Goal: Task Accomplishment & Management: Manage account settings

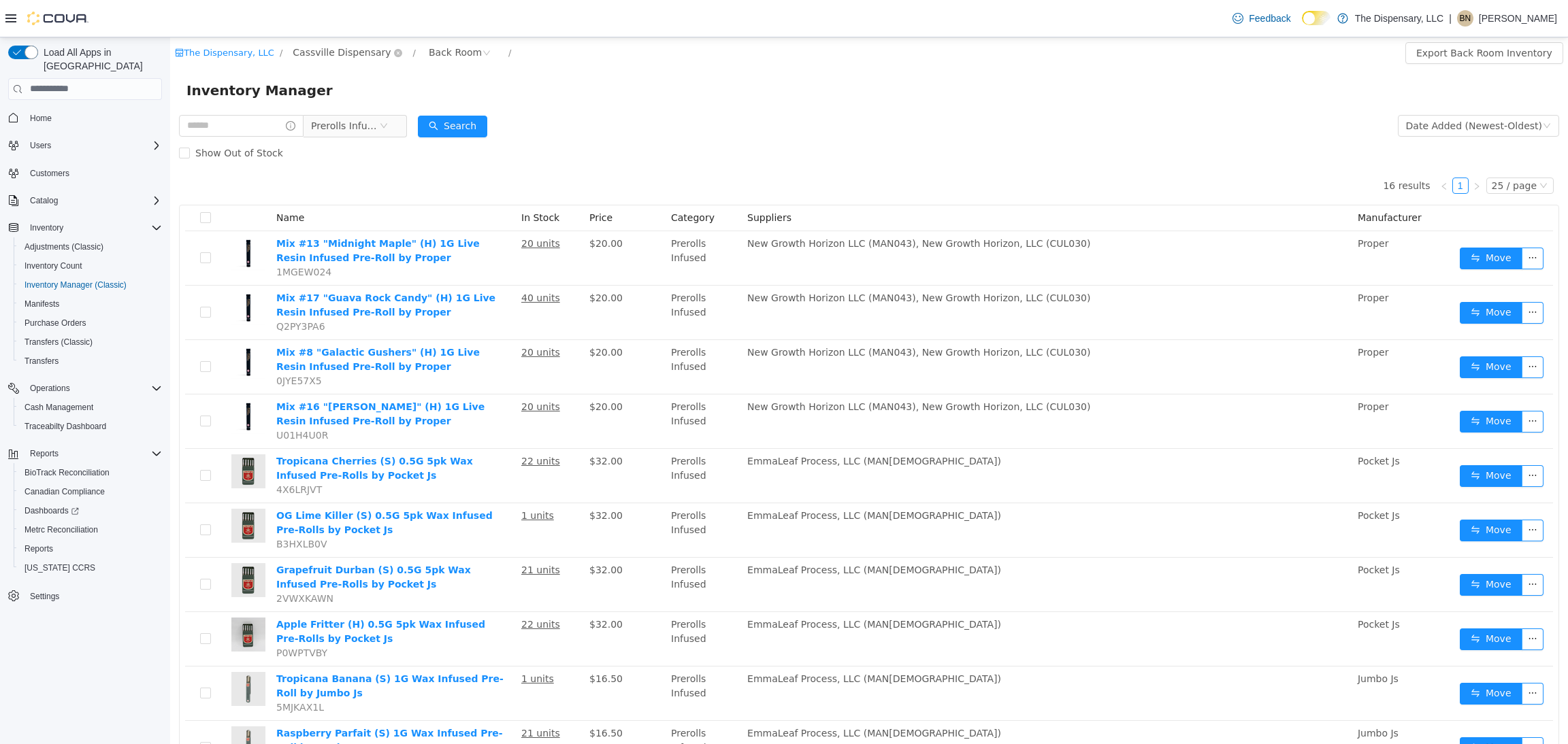
click at [341, 52] on span "Cassville Dispensary" at bounding box center [341, 52] width 98 height 15
drag, startPoint x: 369, startPoint y: 129, endPoint x: 425, endPoint y: 93, distance: 66.6
click at [370, 129] on span "Cassville Dispensary" at bounding box center [361, 125] width 98 height 11
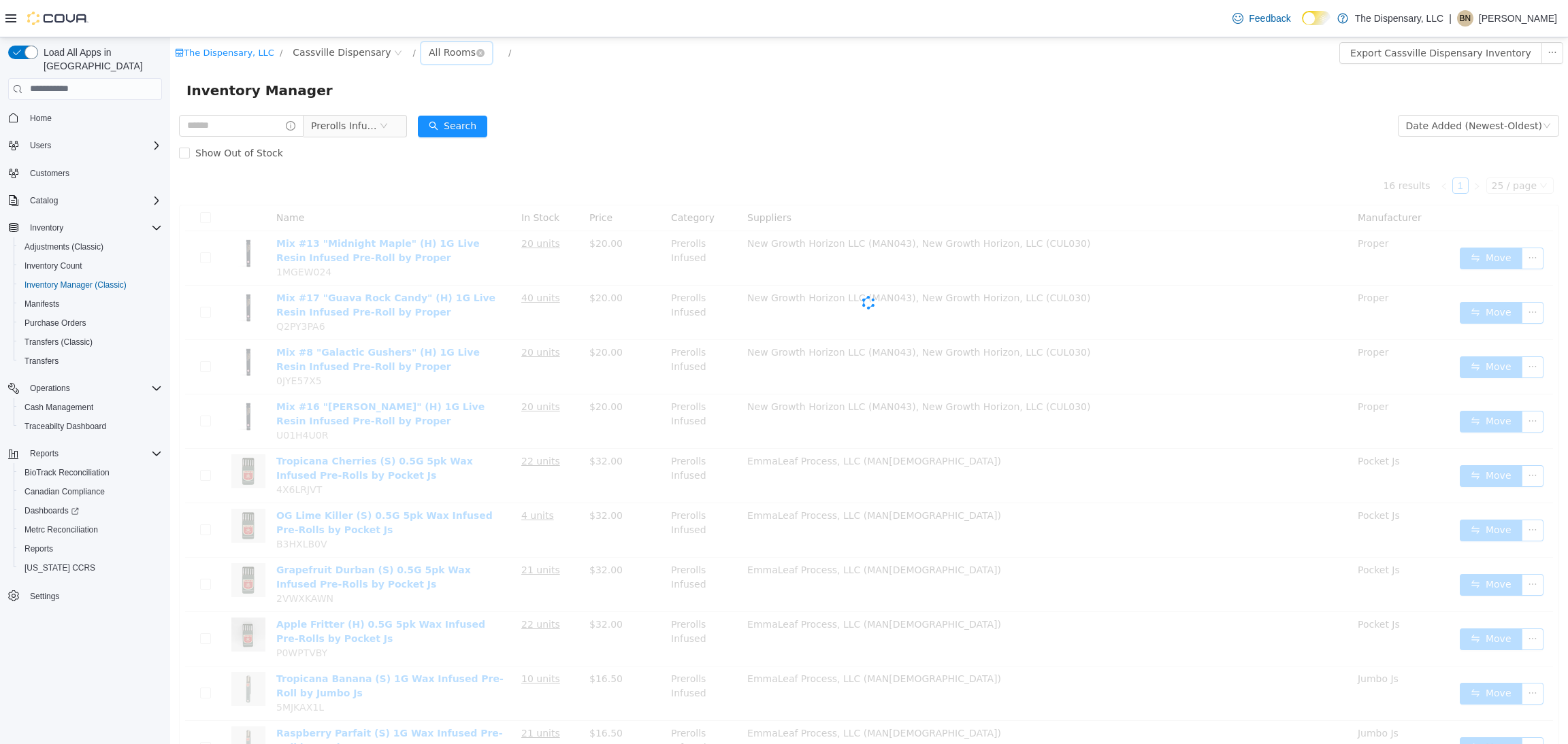
click at [429, 55] on div "All Rooms" at bounding box center [452, 51] width 47 height 20
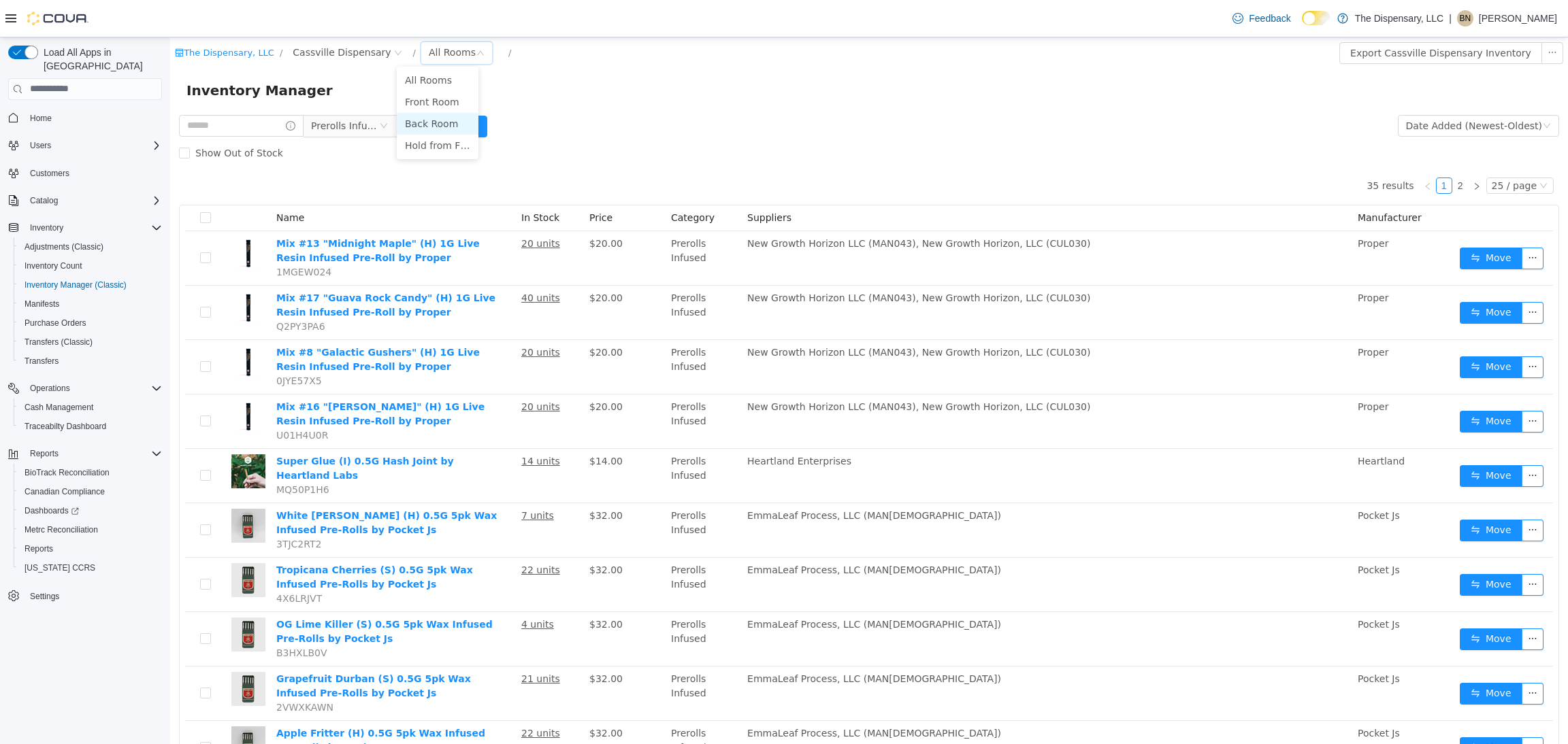
click at [423, 125] on li "Back Room" at bounding box center [437, 123] width 82 height 22
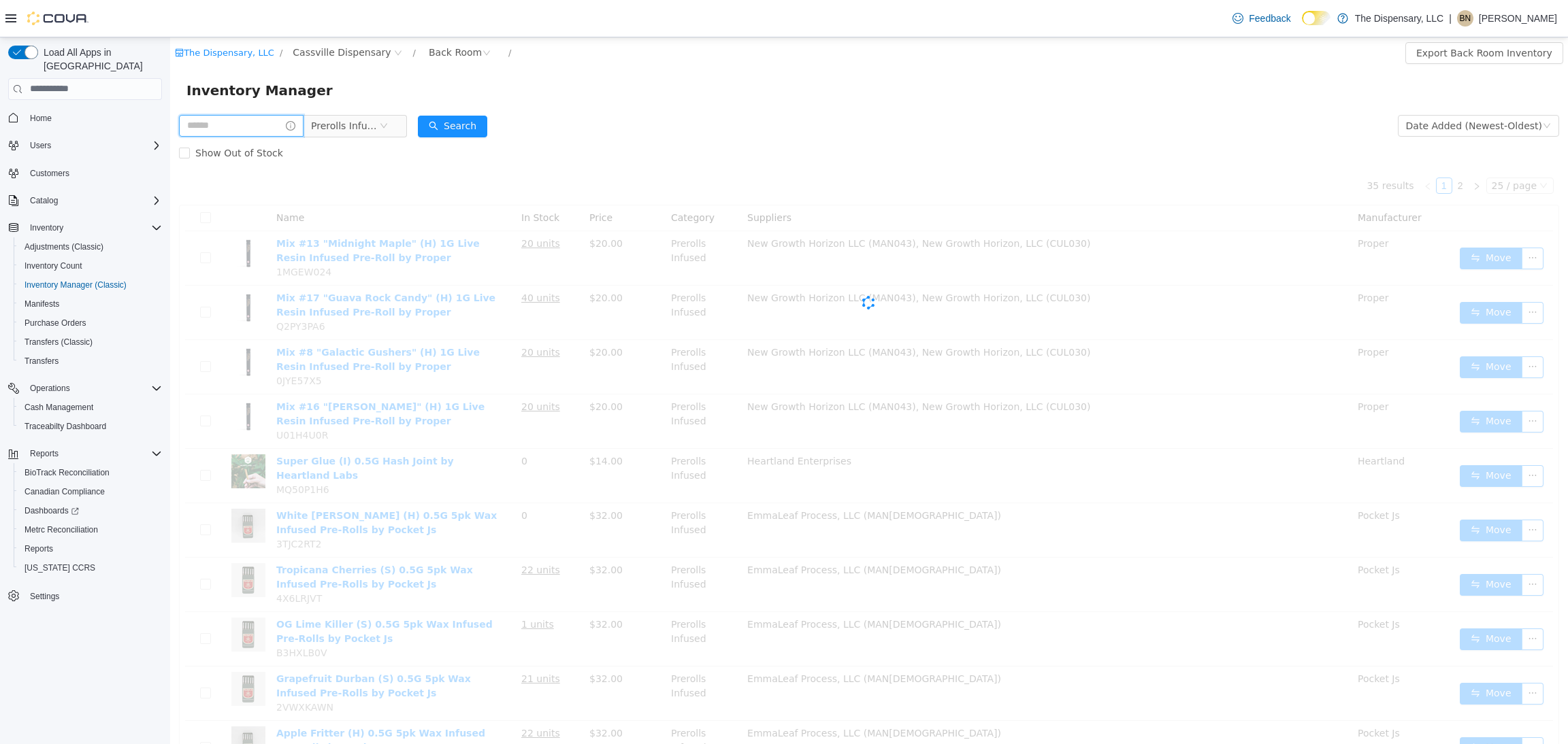
click at [245, 127] on input "text" at bounding box center [241, 125] width 125 height 22
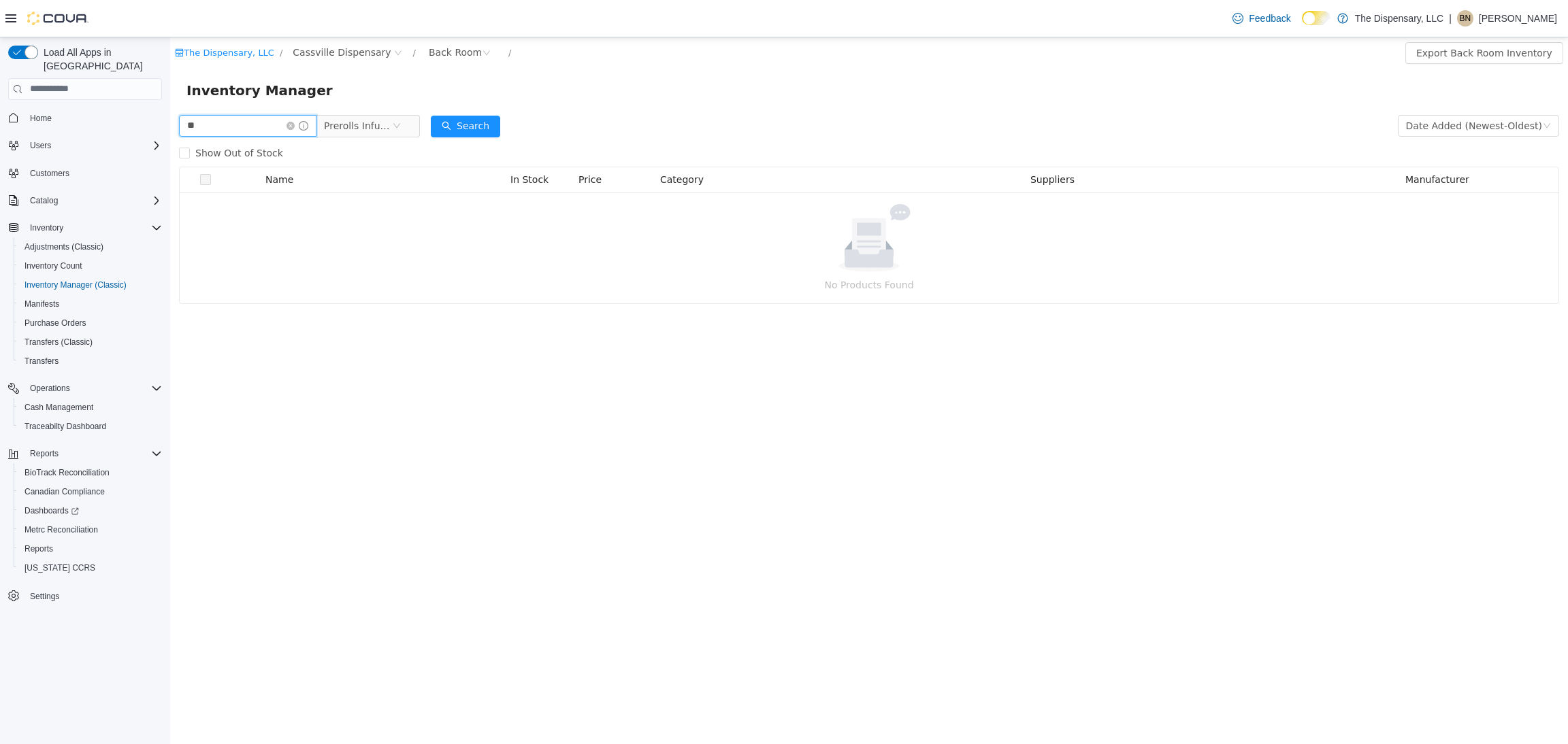
type input "*"
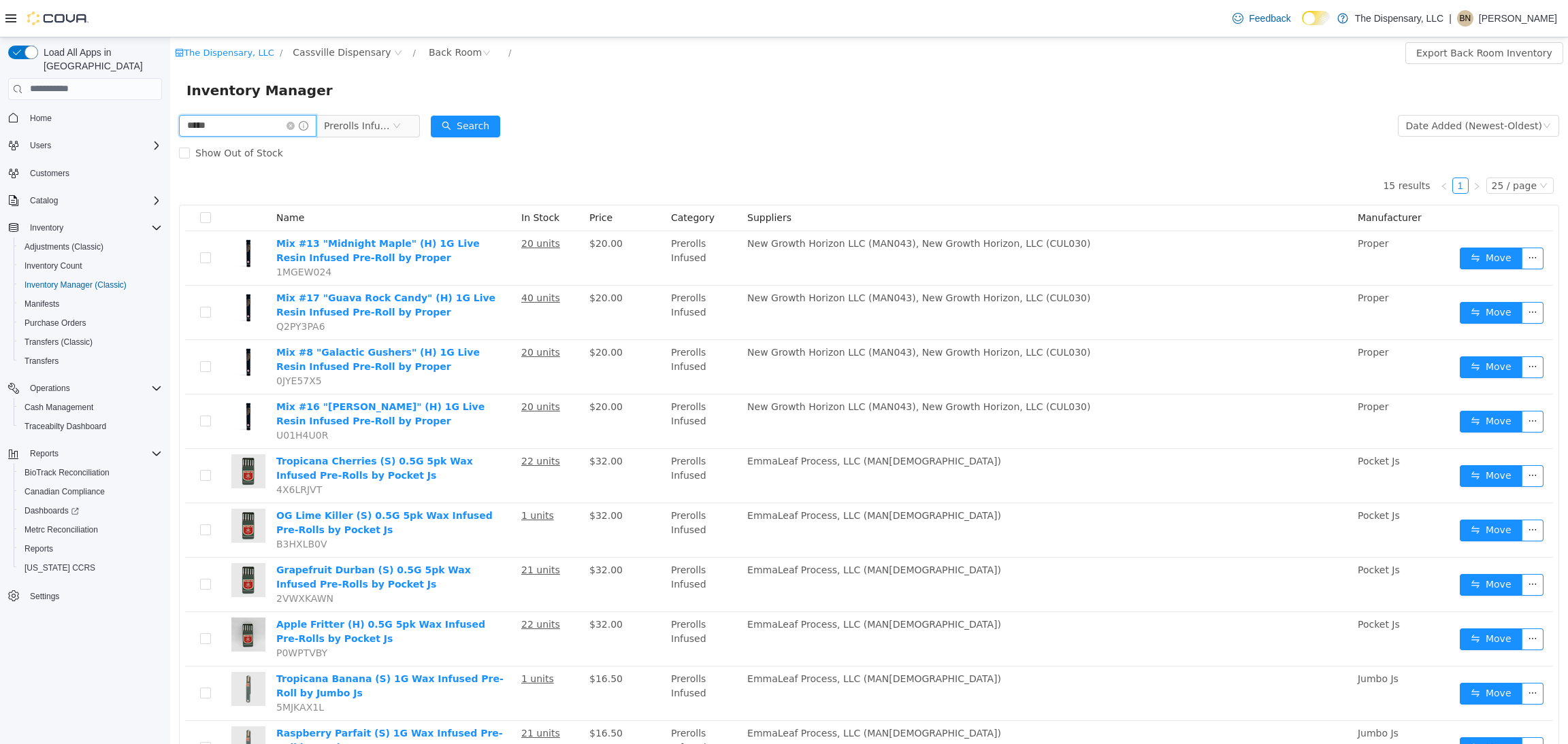
type input "*****"
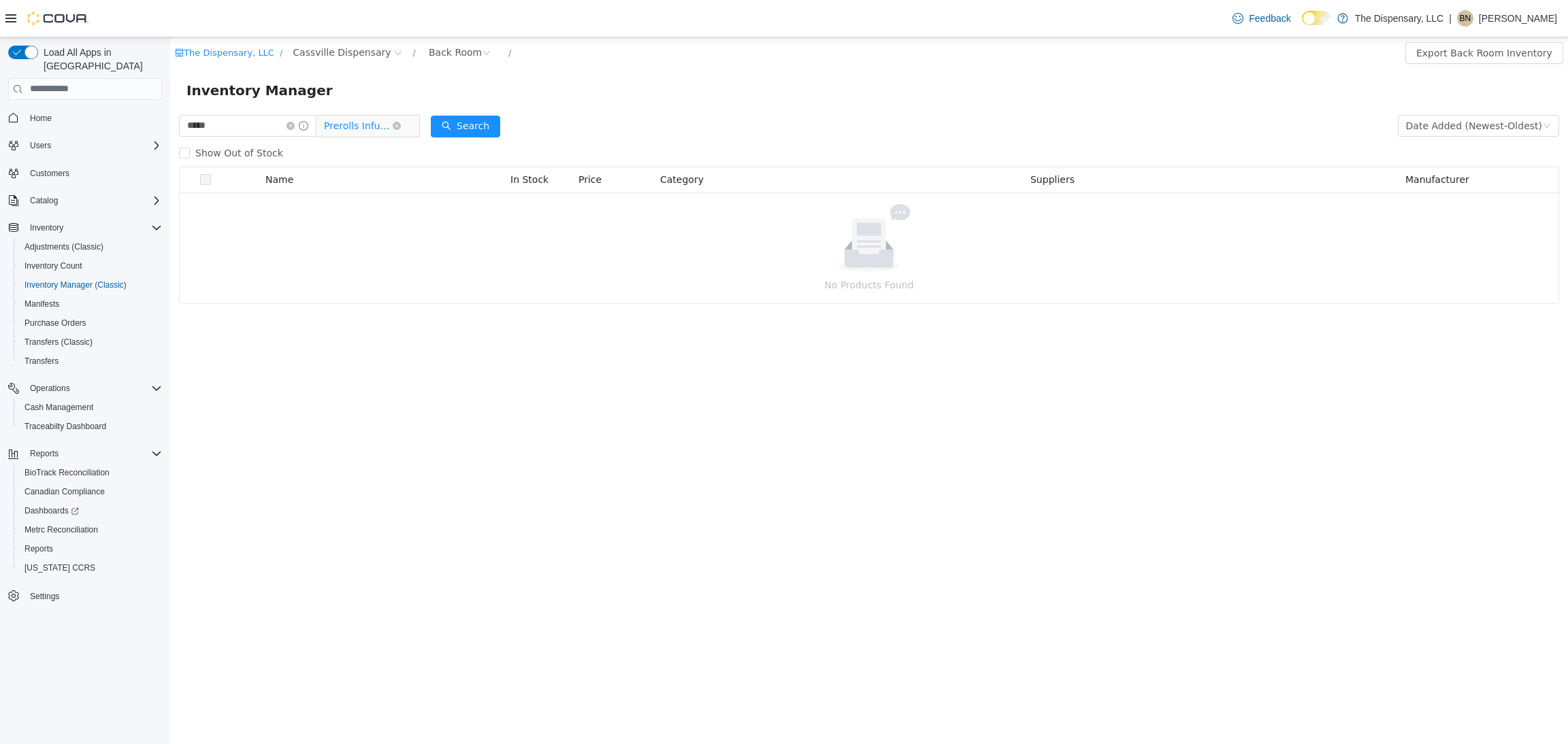
click at [409, 132] on span "Prerolls Infused" at bounding box center [361, 125] width 93 height 22
click at [401, 126] on icon "icon: close-circle" at bounding box center [396, 125] width 8 height 8
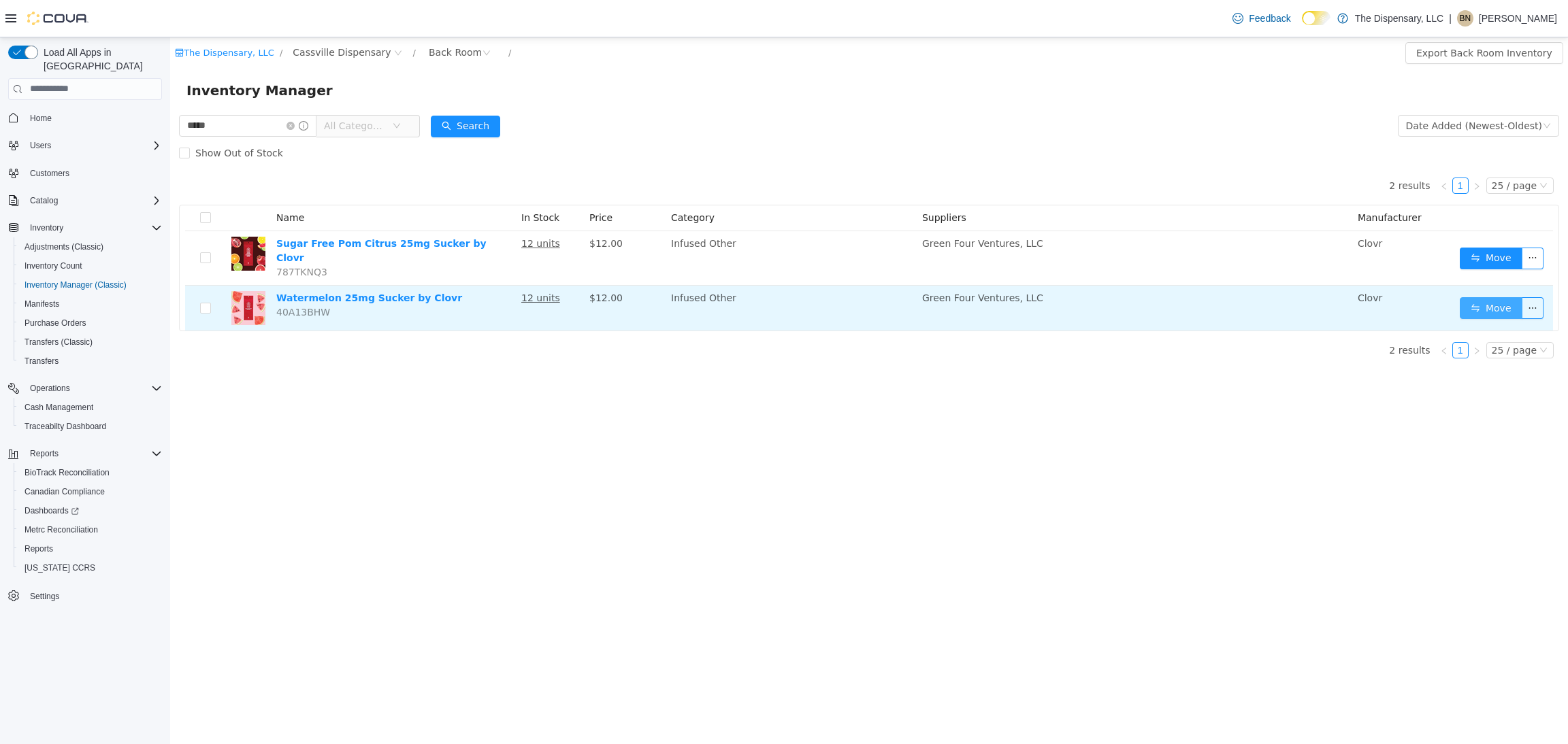
click at [1501, 302] on button "Move" at bounding box center [1490, 308] width 62 height 22
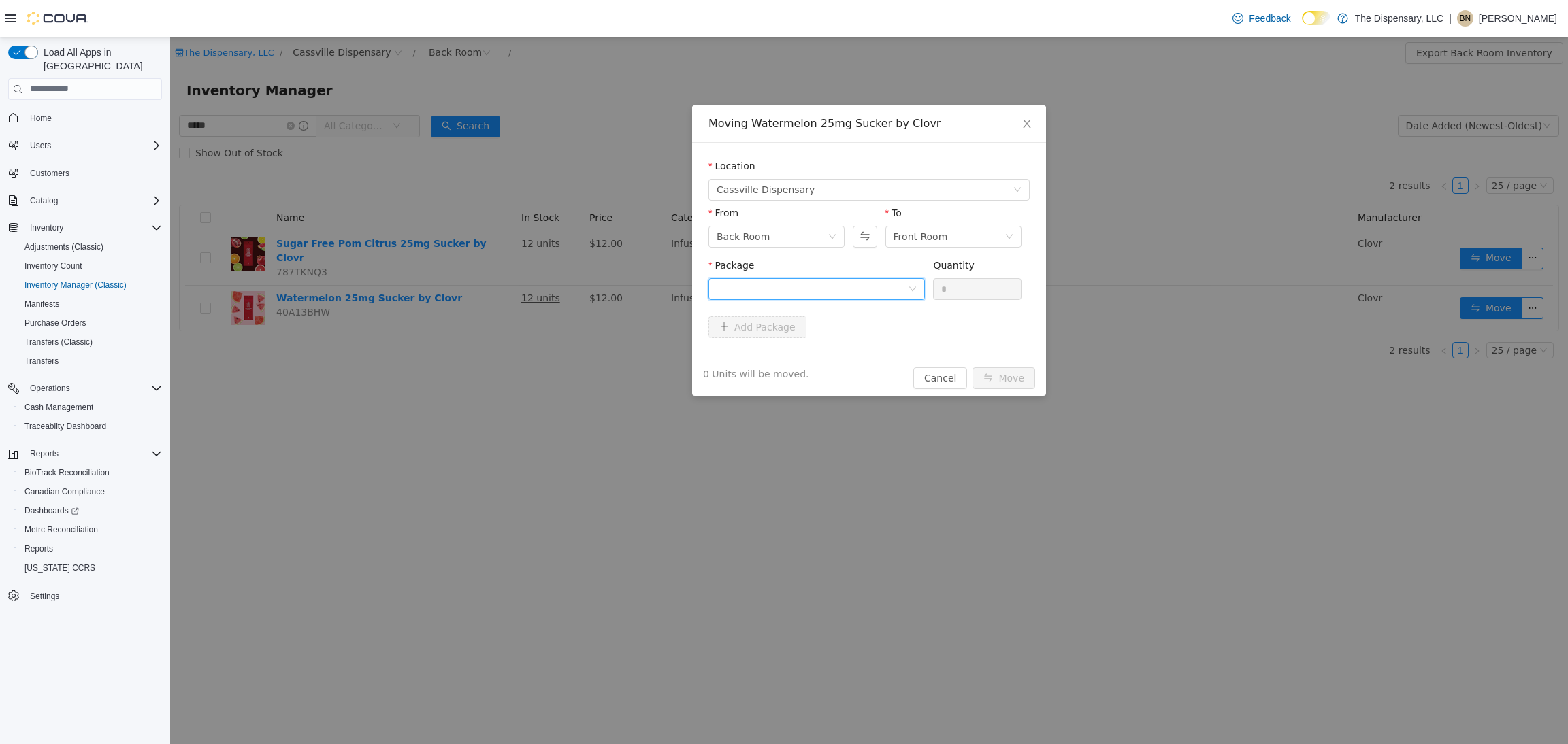
click at [846, 284] on div at bounding box center [811, 287] width 191 height 20
click at [849, 347] on li "1A40C0300000E12000219661 Quantity : 12 Units" at bounding box center [816, 345] width 216 height 37
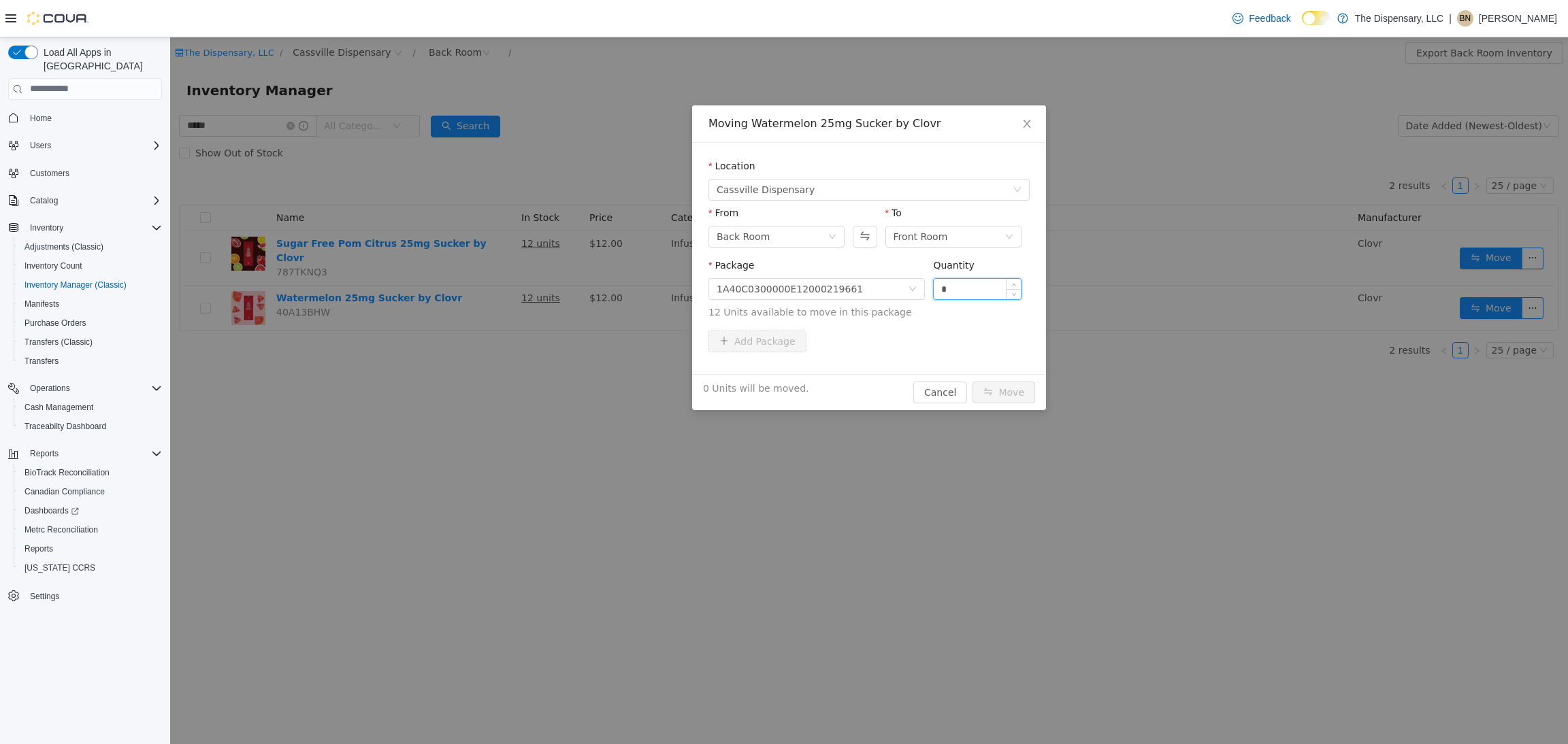
click at [988, 281] on input "*" at bounding box center [977, 287] width 87 height 20
type input "***"
click at [972, 381] on button "Move" at bounding box center [1003, 391] width 62 height 22
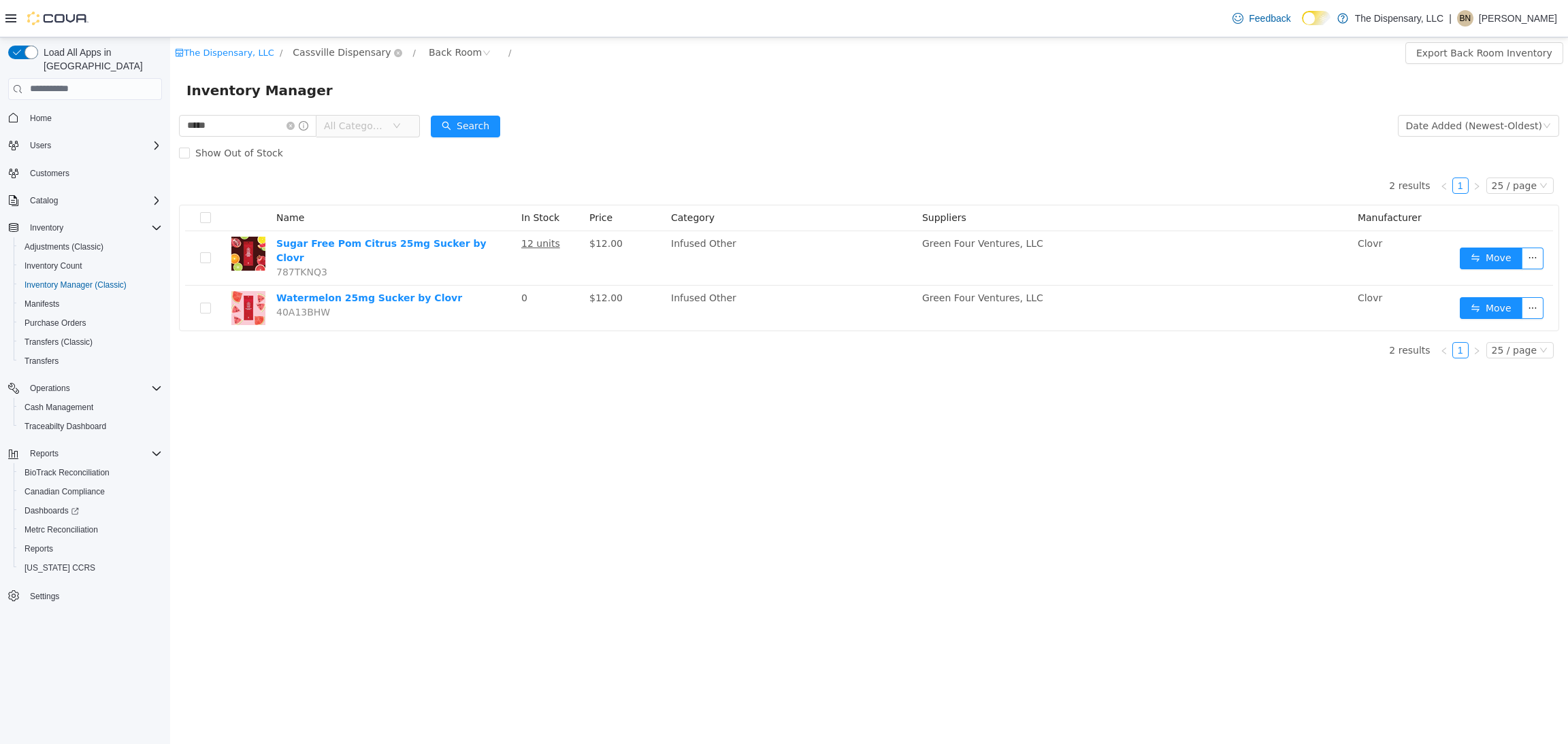
click at [348, 54] on span "Cassville Dispensary" at bounding box center [341, 52] width 98 height 15
click at [368, 130] on span "Cassville Dispensary" at bounding box center [361, 125] width 98 height 11
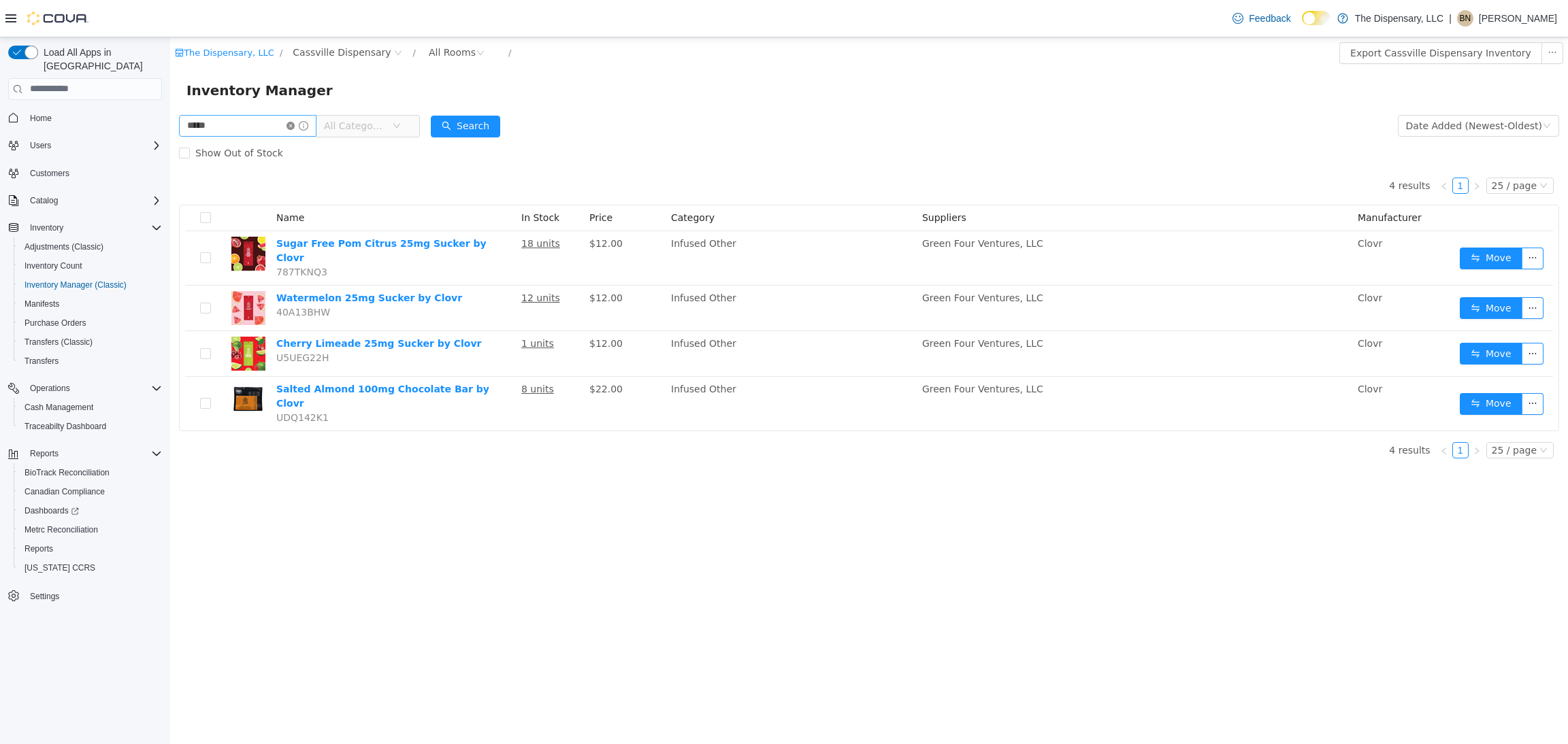
click at [294, 125] on icon "icon: close-circle" at bounding box center [290, 125] width 8 height 8
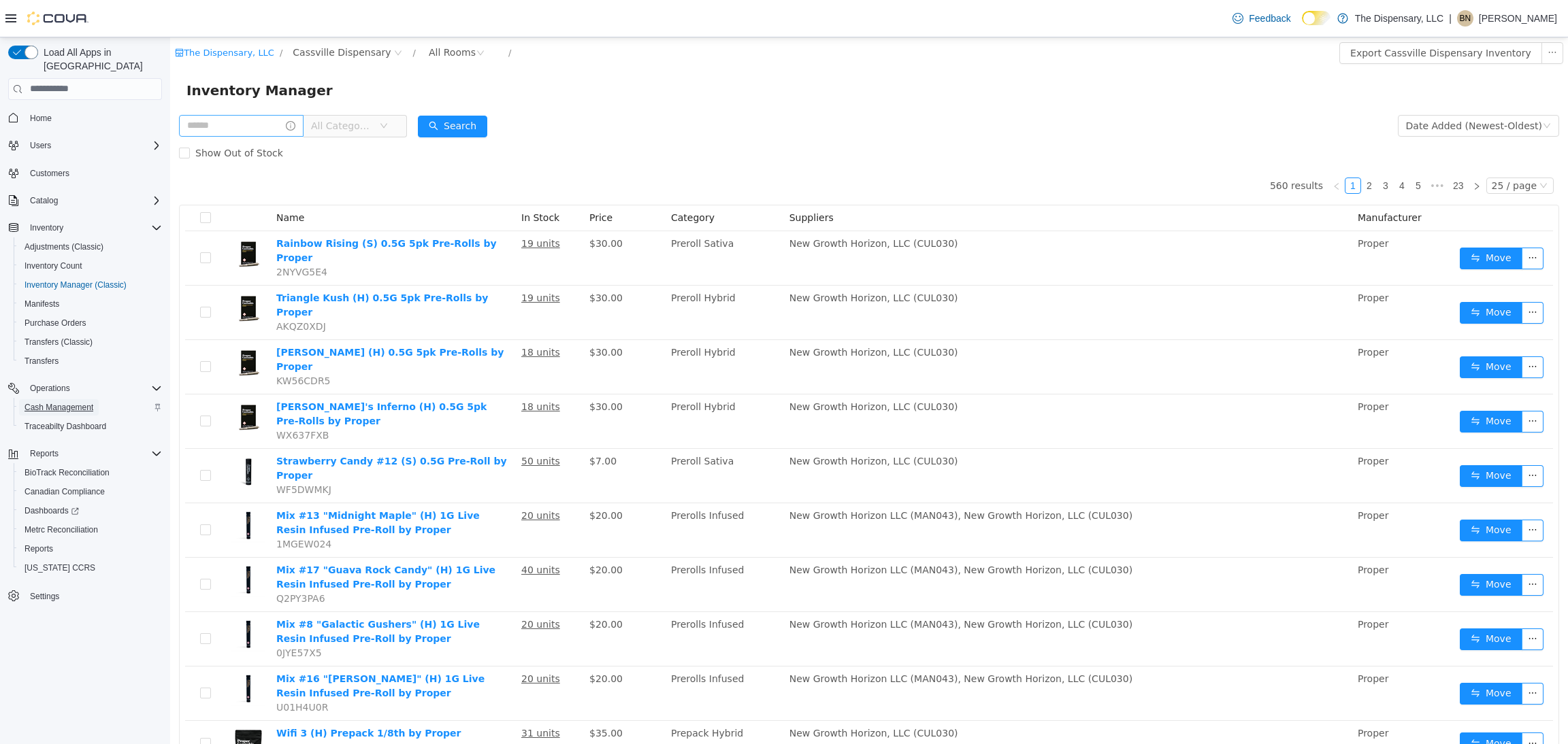
click at [66, 402] on span "Cash Management" at bounding box center [58, 407] width 68 height 11
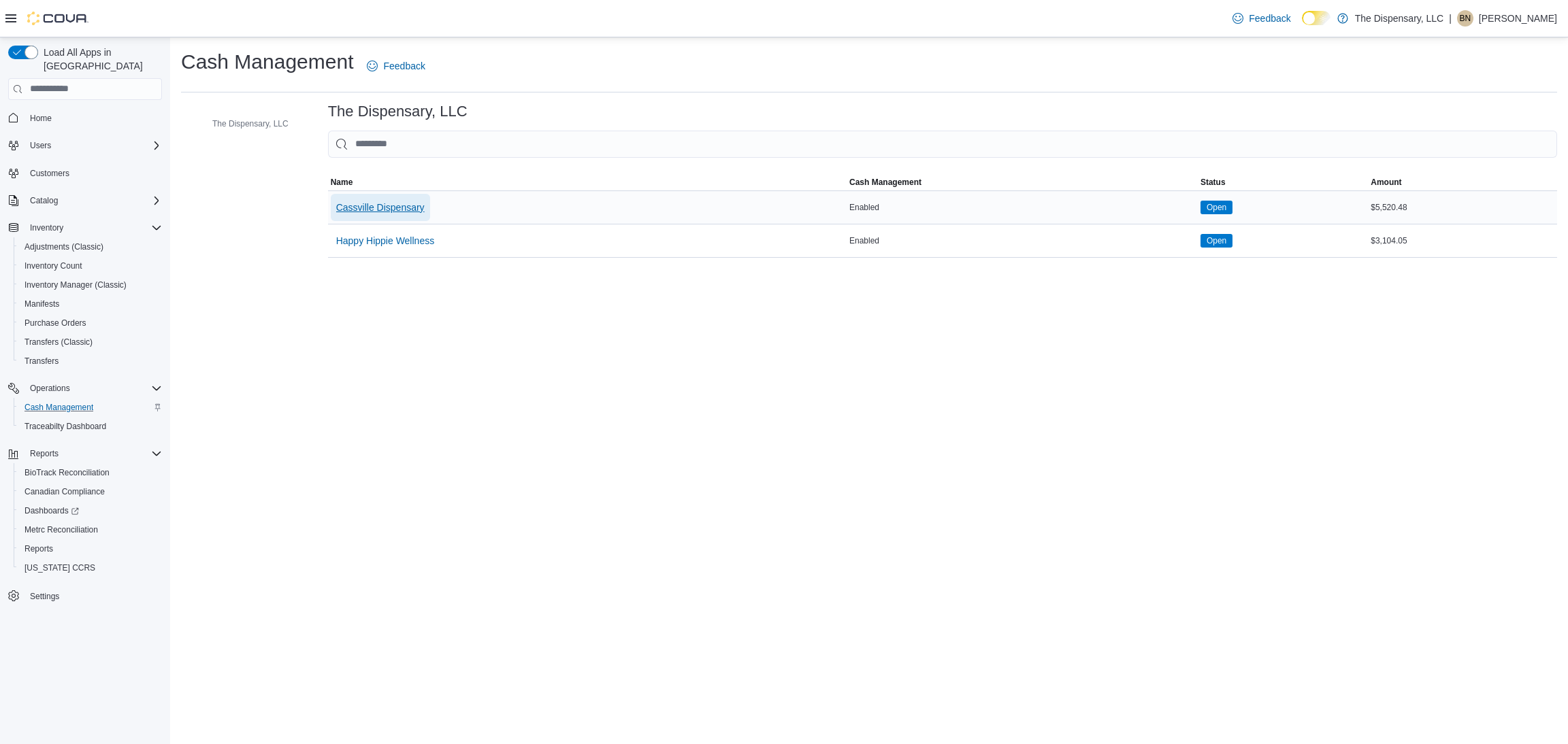
click at [379, 211] on span "Cassville Dispensary" at bounding box center [381, 208] width 88 height 13
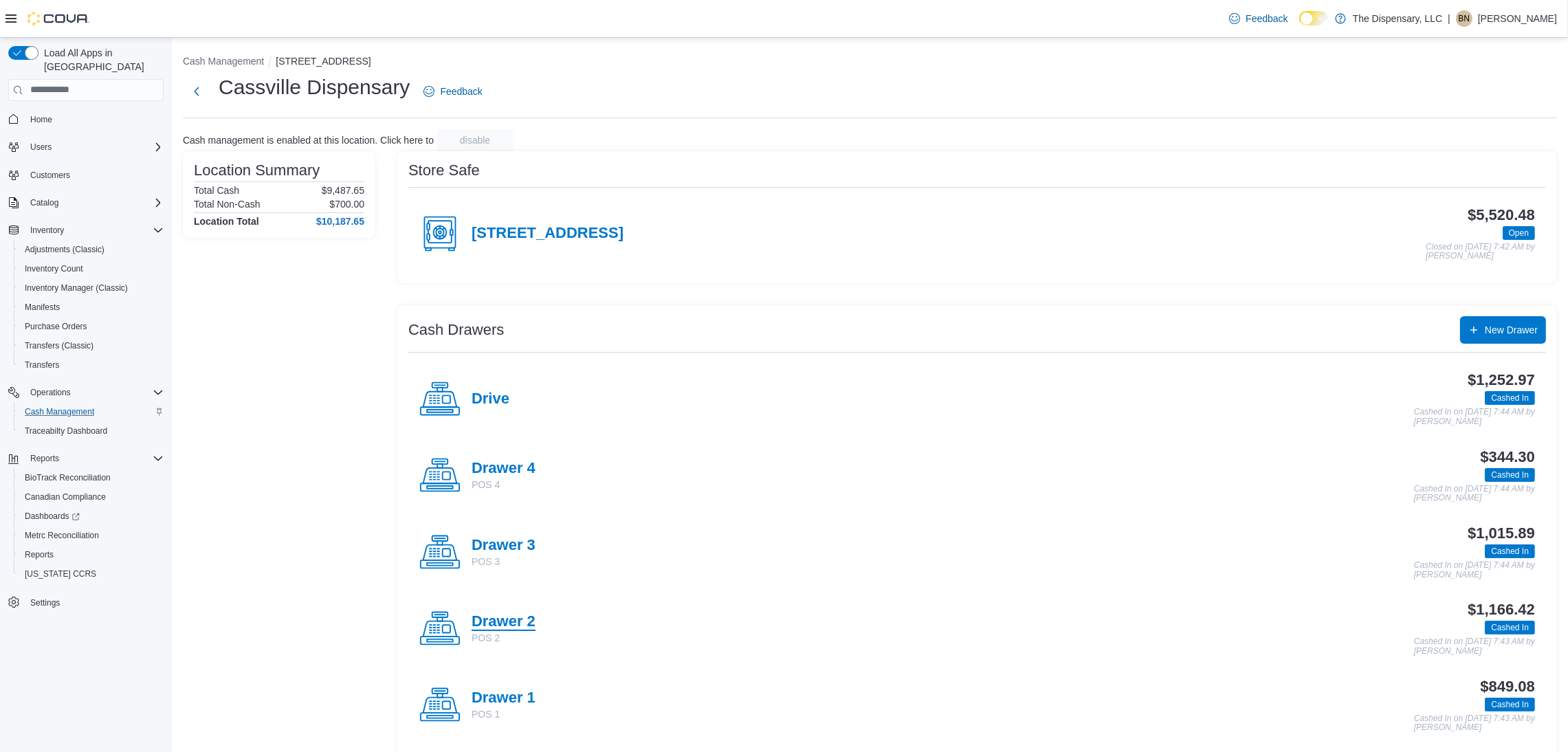
click at [494, 623] on h4 "Drawer 2" at bounding box center [504, 622] width 64 height 17
click at [509, 545] on h4 "Drawer 3" at bounding box center [504, 546] width 64 height 17
click at [459, 396] on icon at bounding box center [440, 399] width 41 height 41
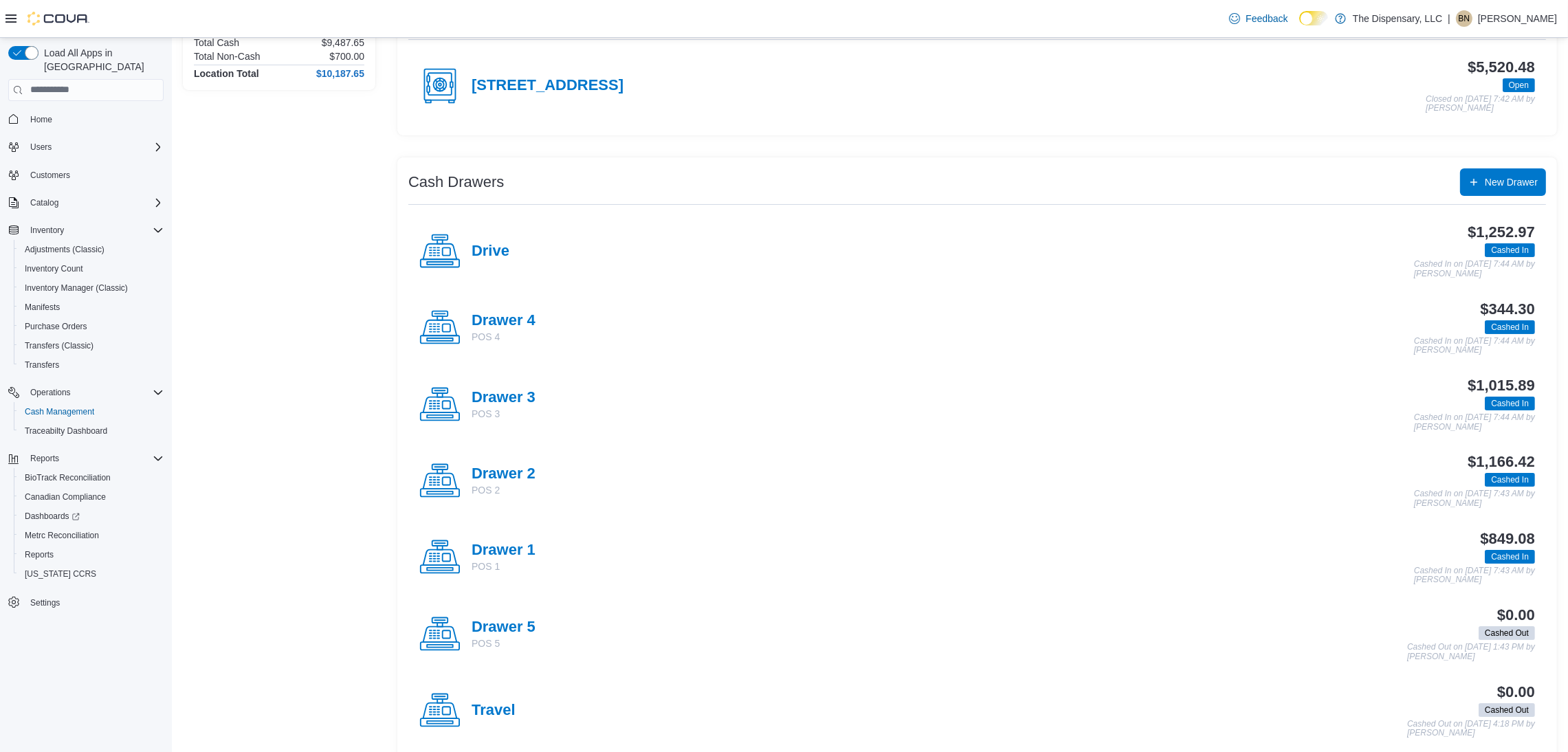
scroll to position [168, 0]
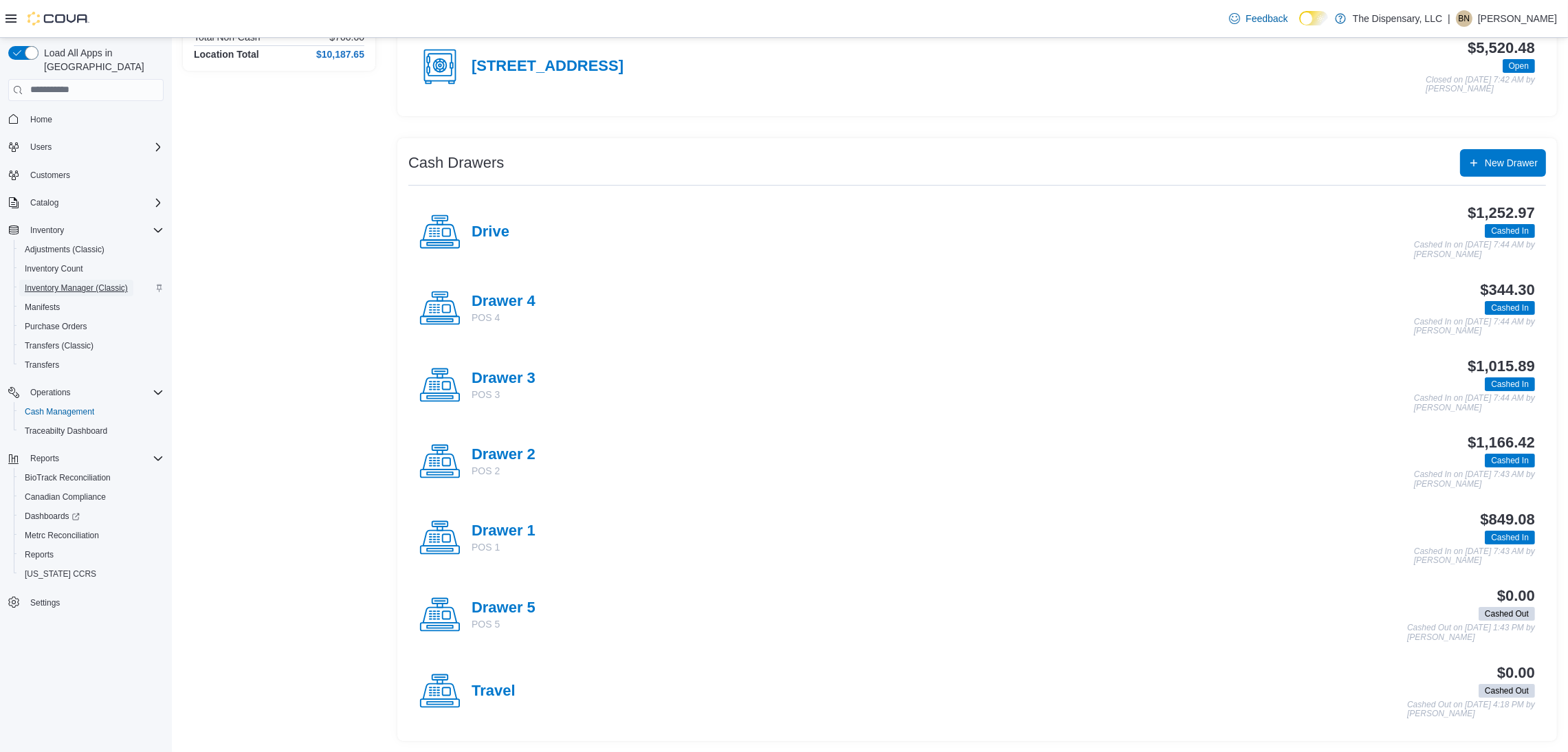
click at [115, 280] on span "Inventory Manager (Classic)" at bounding box center [76, 288] width 103 height 17
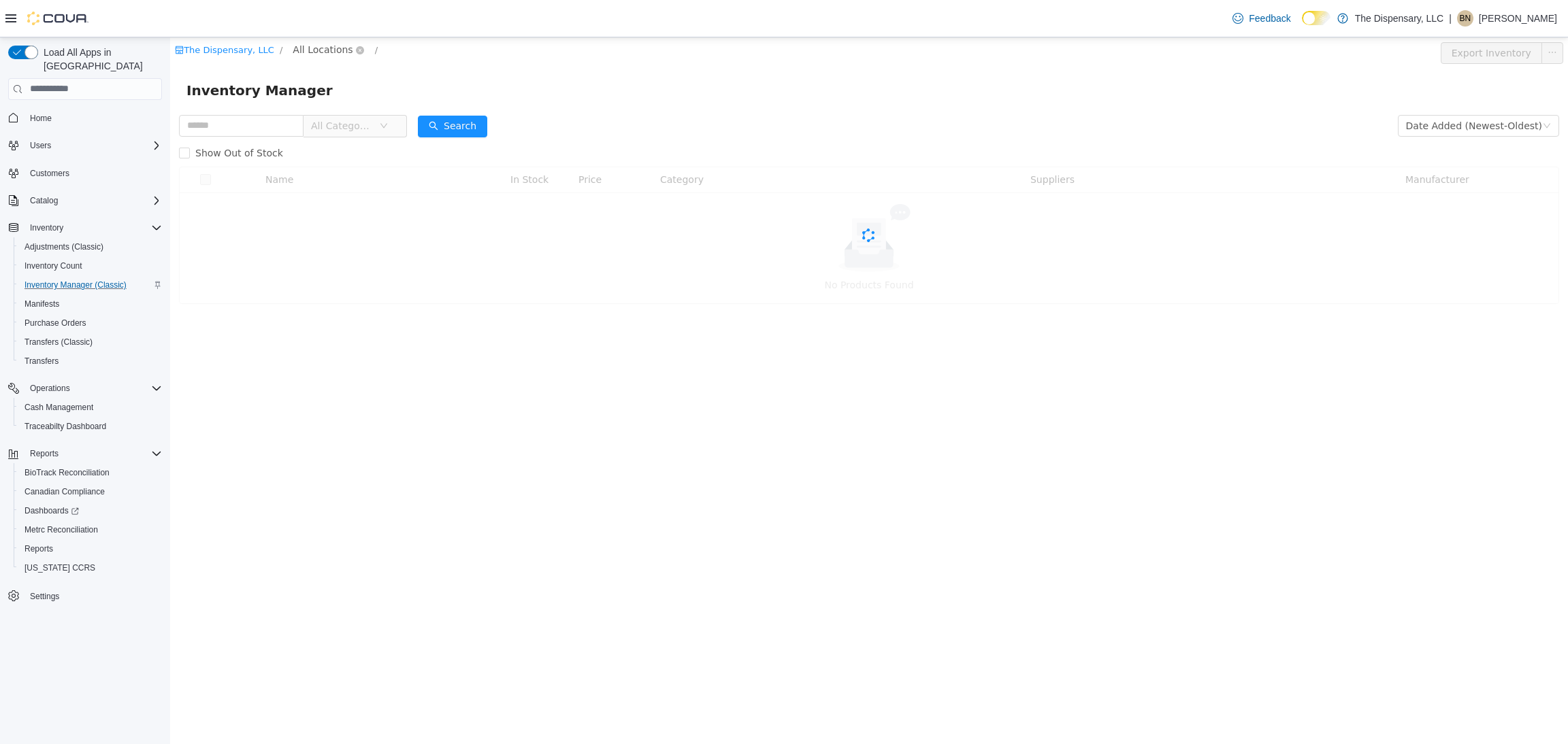
click at [320, 50] on span "All Locations" at bounding box center [322, 49] width 60 height 15
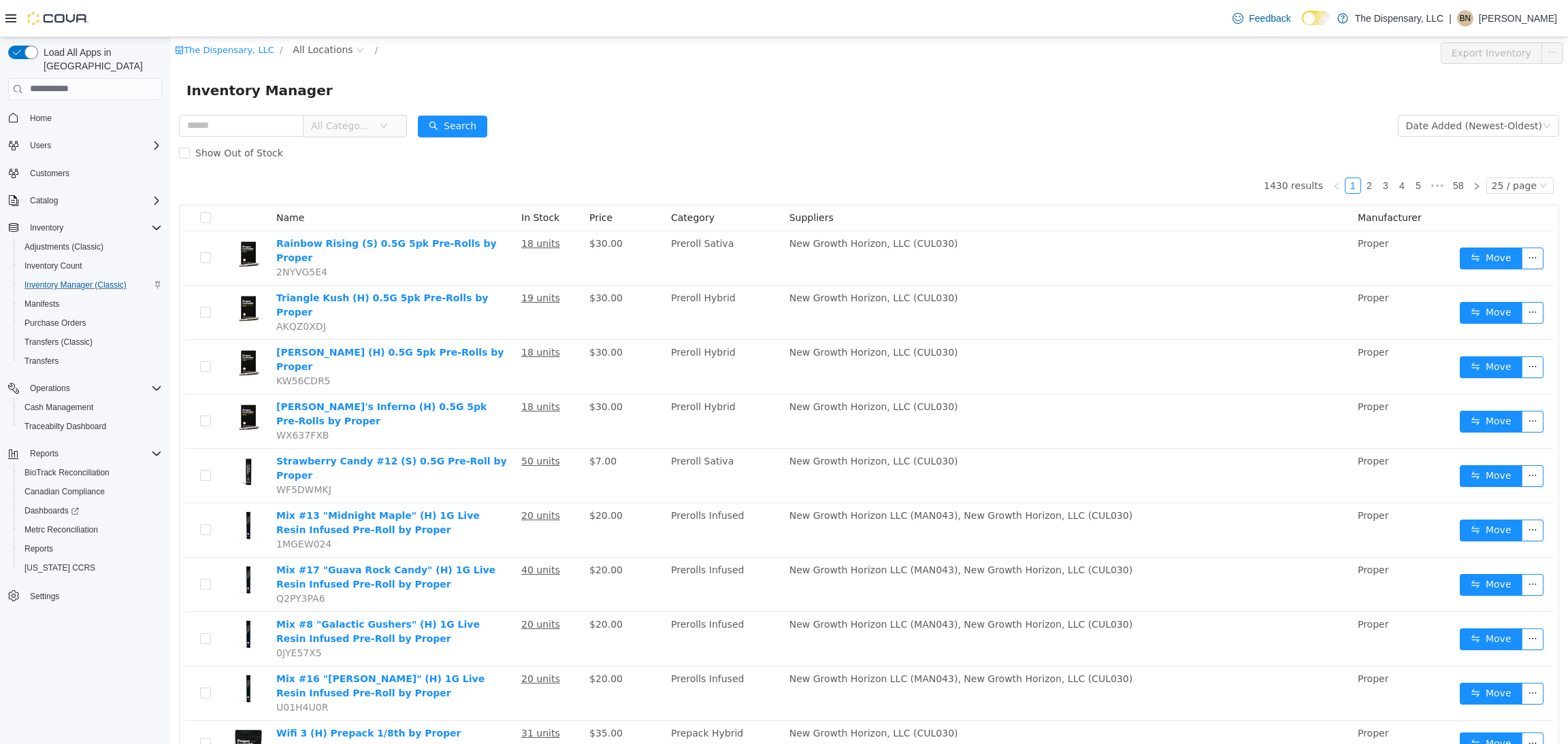
click at [322, 122] on span "All Categories" at bounding box center [349, 125] width 93 height 22
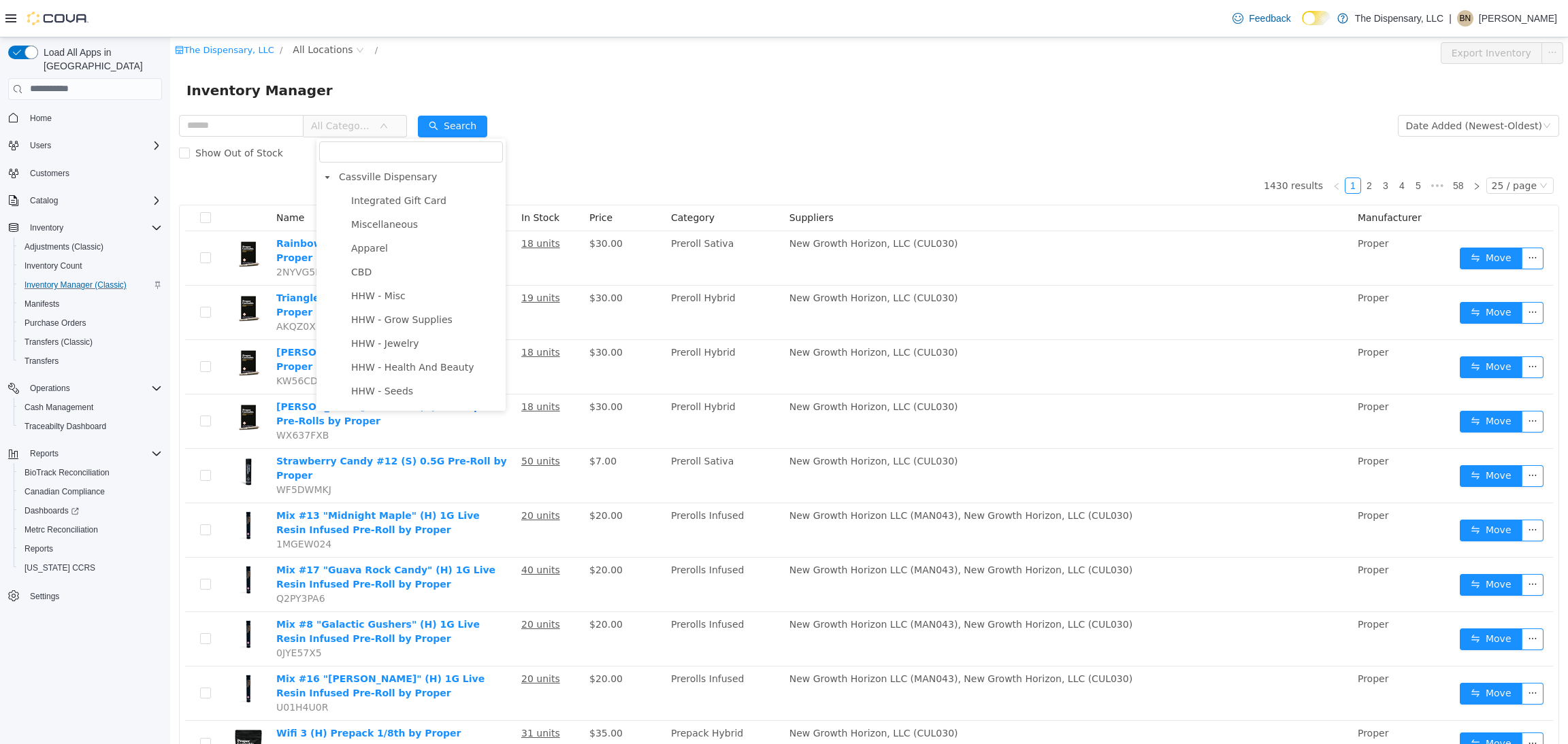
click at [392, 84] on div "Inventory Manager" at bounding box center [869, 89] width 1365 height 22
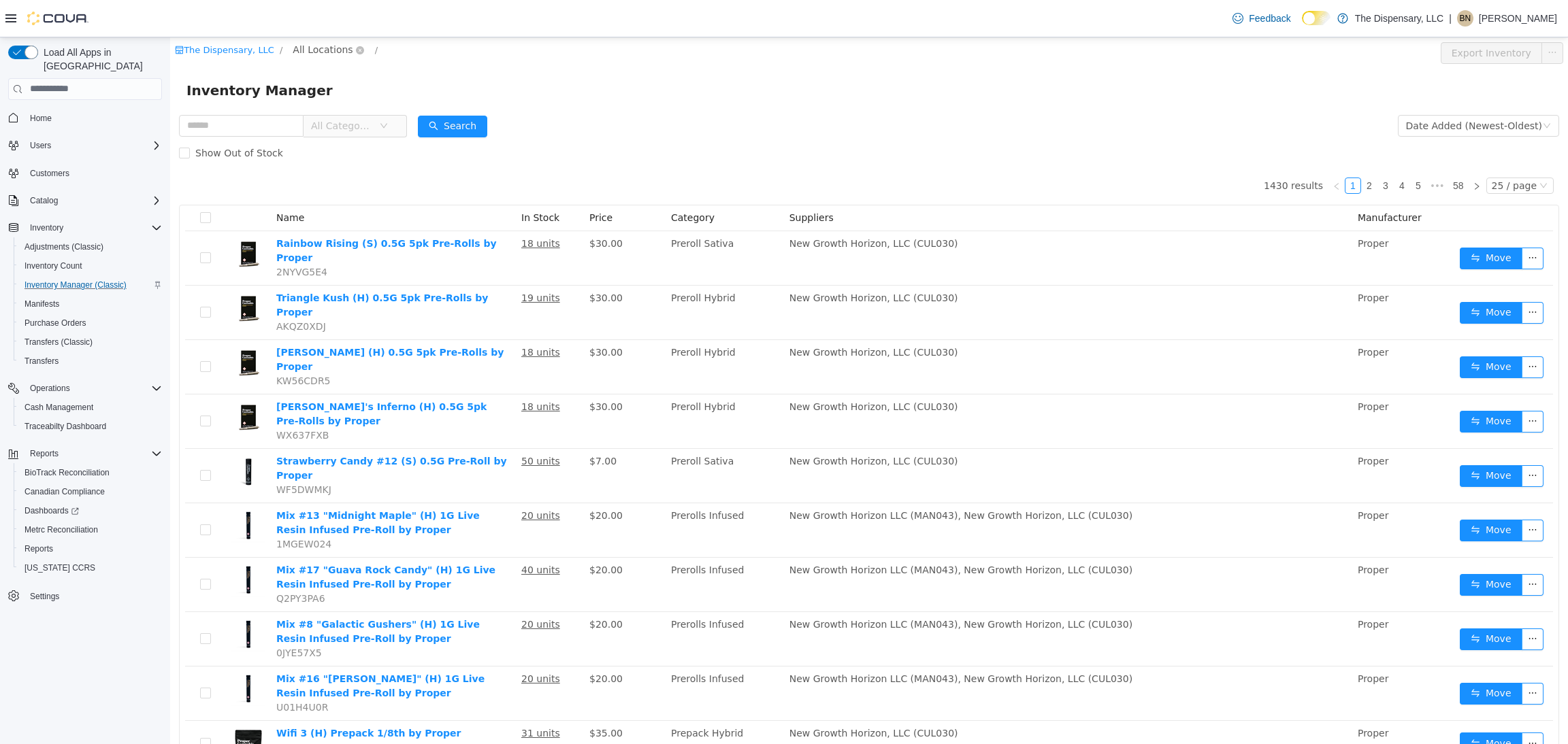
click at [316, 43] on span "All Locations" at bounding box center [322, 49] width 60 height 15
drag, startPoint x: 319, startPoint y: 116, endPoint x: 324, endPoint y: 102, distance: 14.9
click at [318, 117] on span "Cassville Dispensary" at bounding box center [361, 122] width 98 height 11
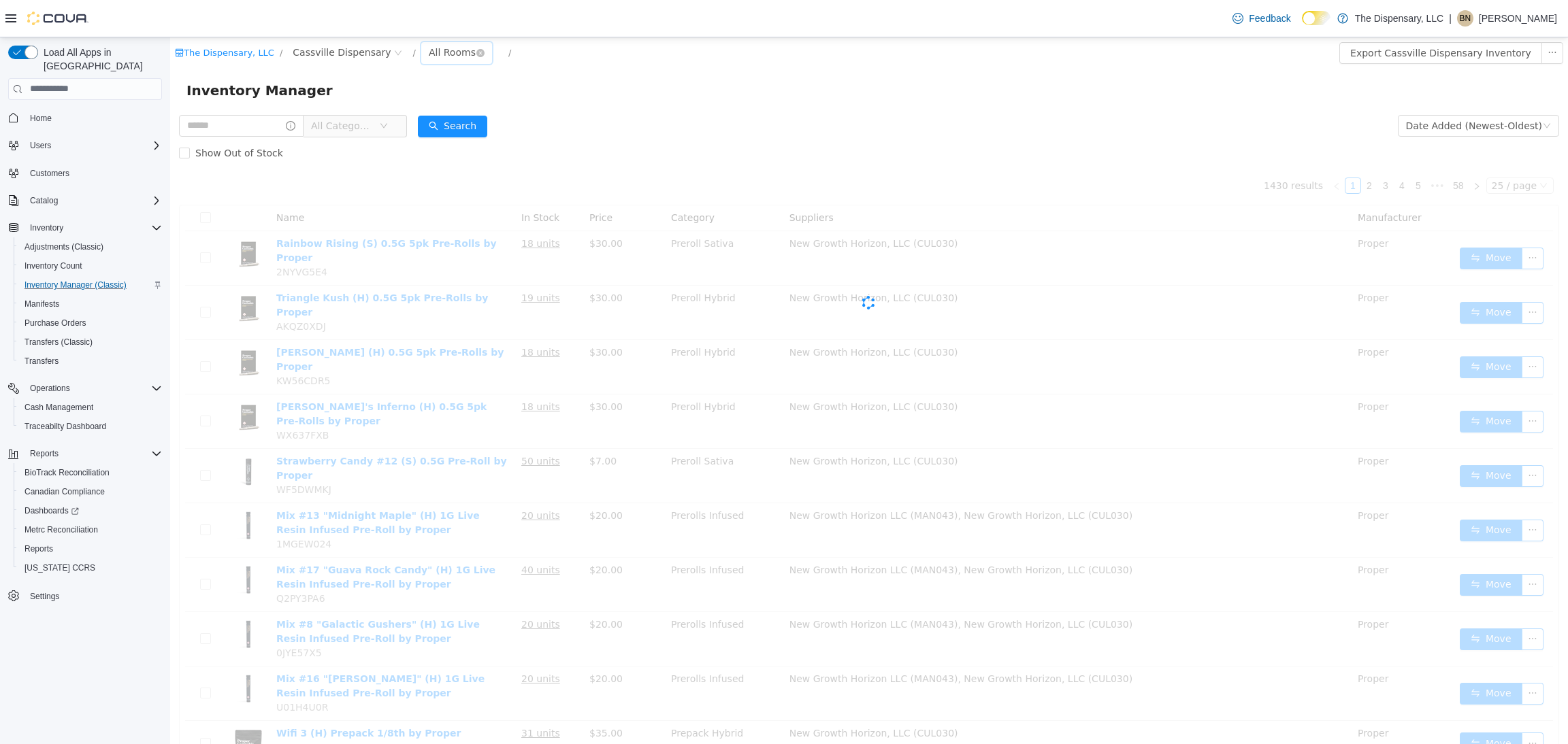
click at [429, 53] on div "All Rooms" at bounding box center [452, 51] width 47 height 20
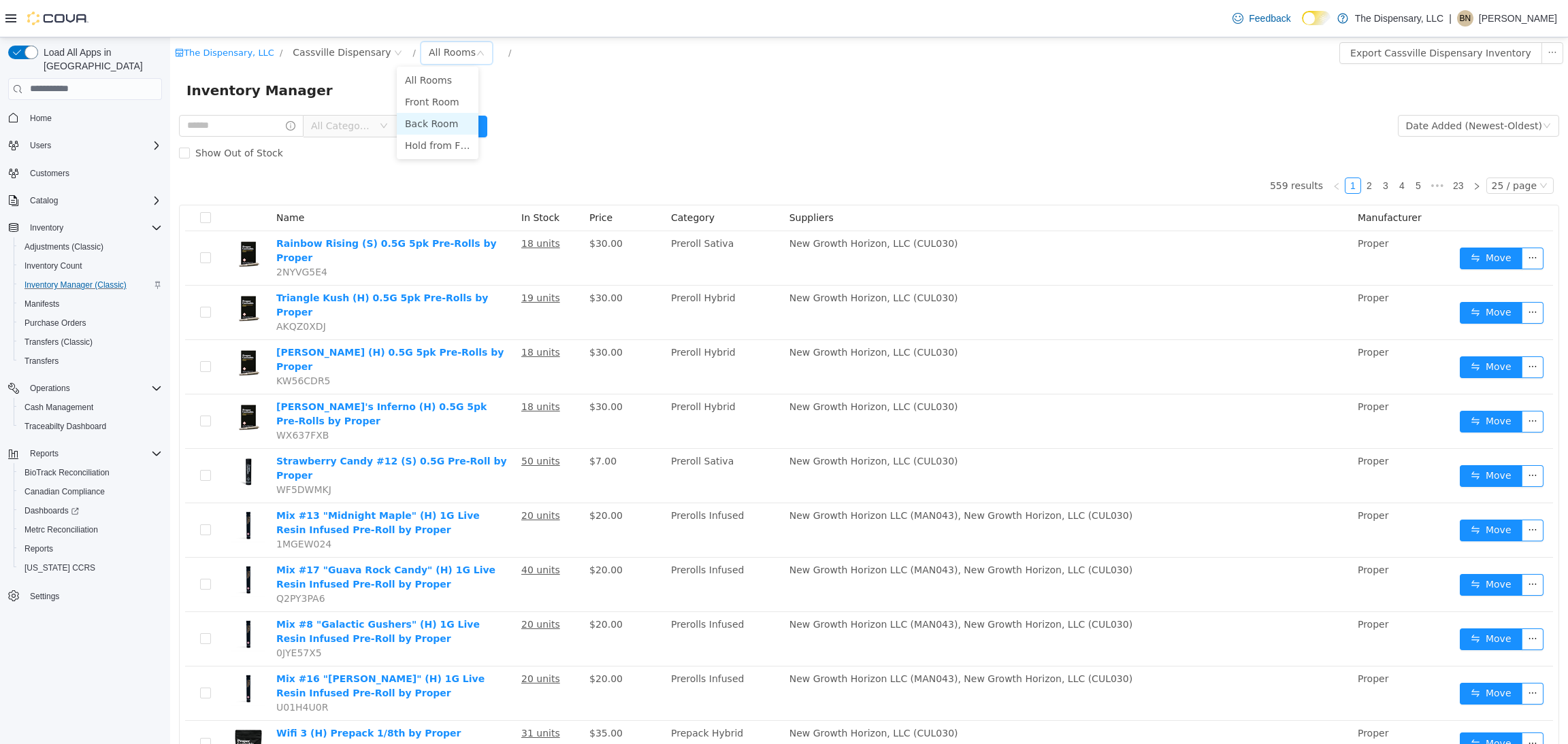
click at [419, 129] on li "Back Room" at bounding box center [437, 123] width 82 height 22
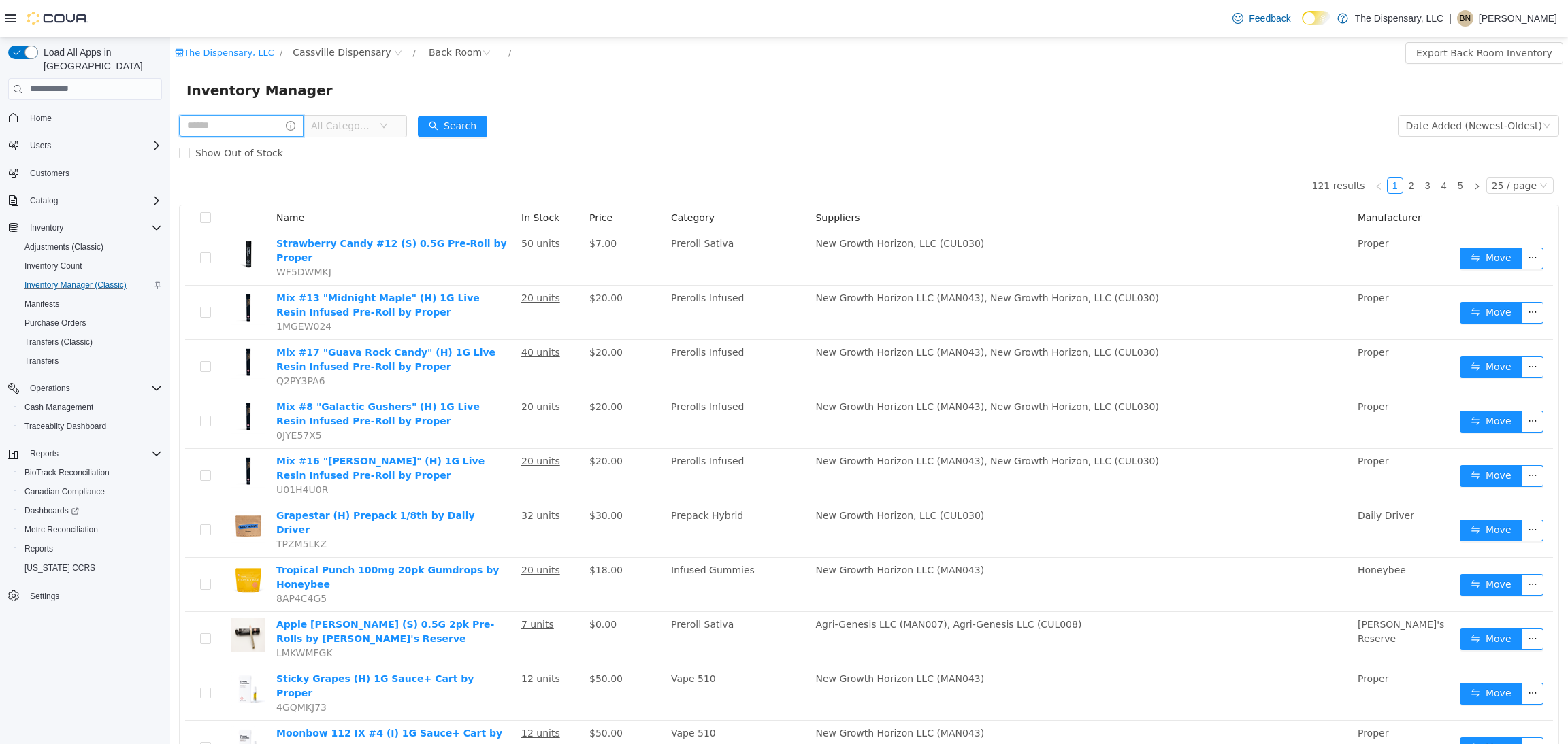
click at [266, 127] on input "text" at bounding box center [241, 125] width 125 height 22
type input "*****"
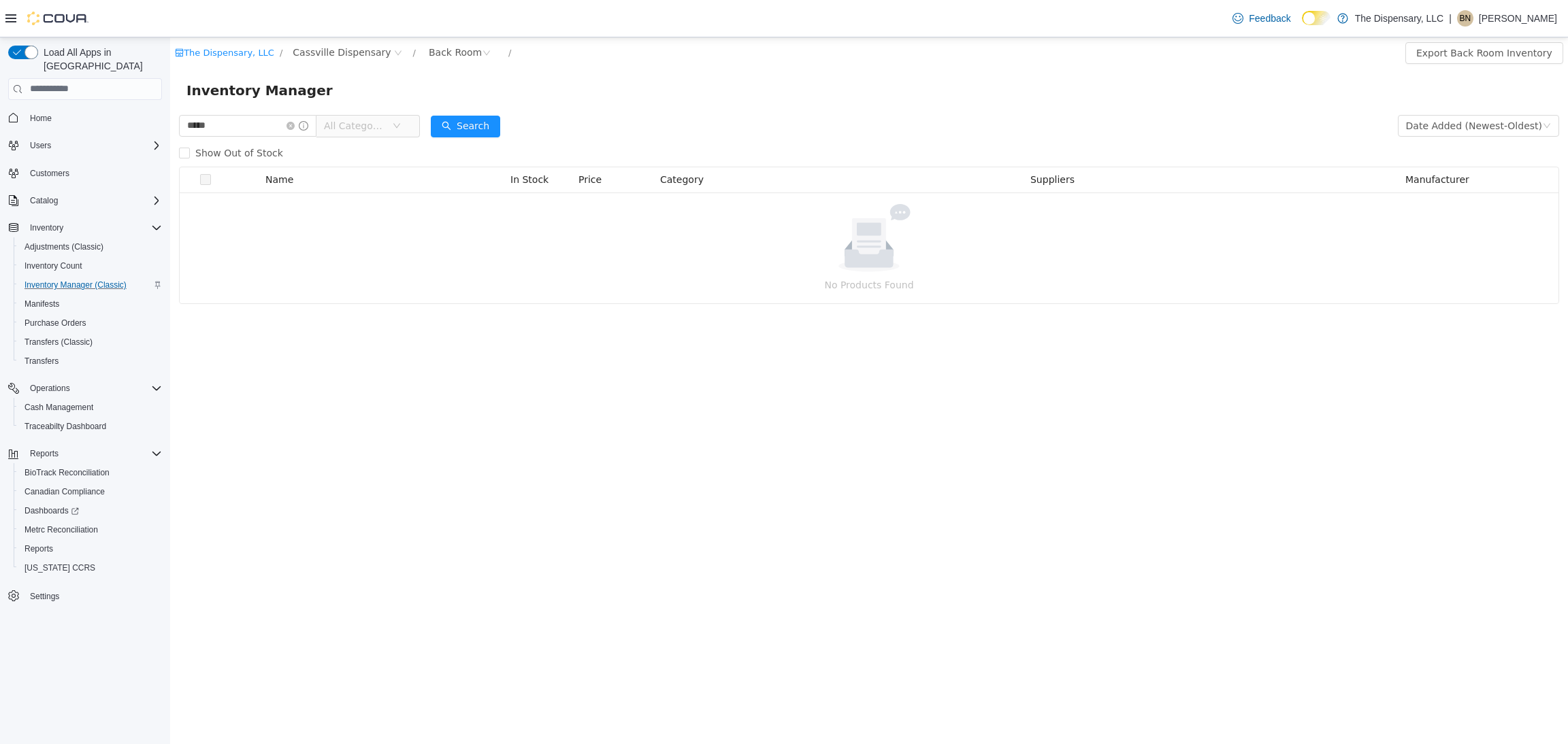
click at [353, 120] on span "All Categories" at bounding box center [355, 125] width 62 height 13
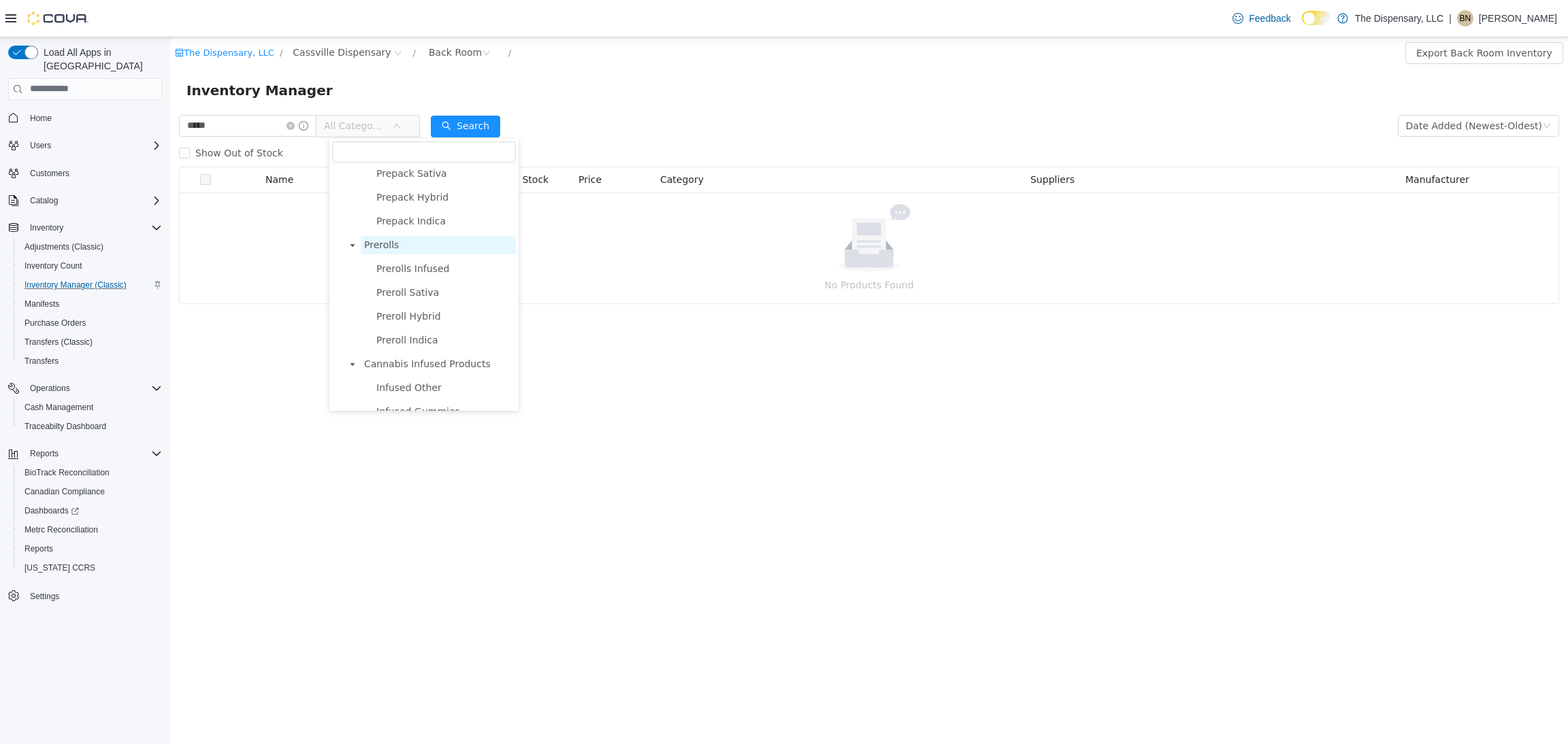
scroll to position [509, 0]
click at [403, 360] on span "Cartridges" at bounding box center [389, 357] width 50 height 11
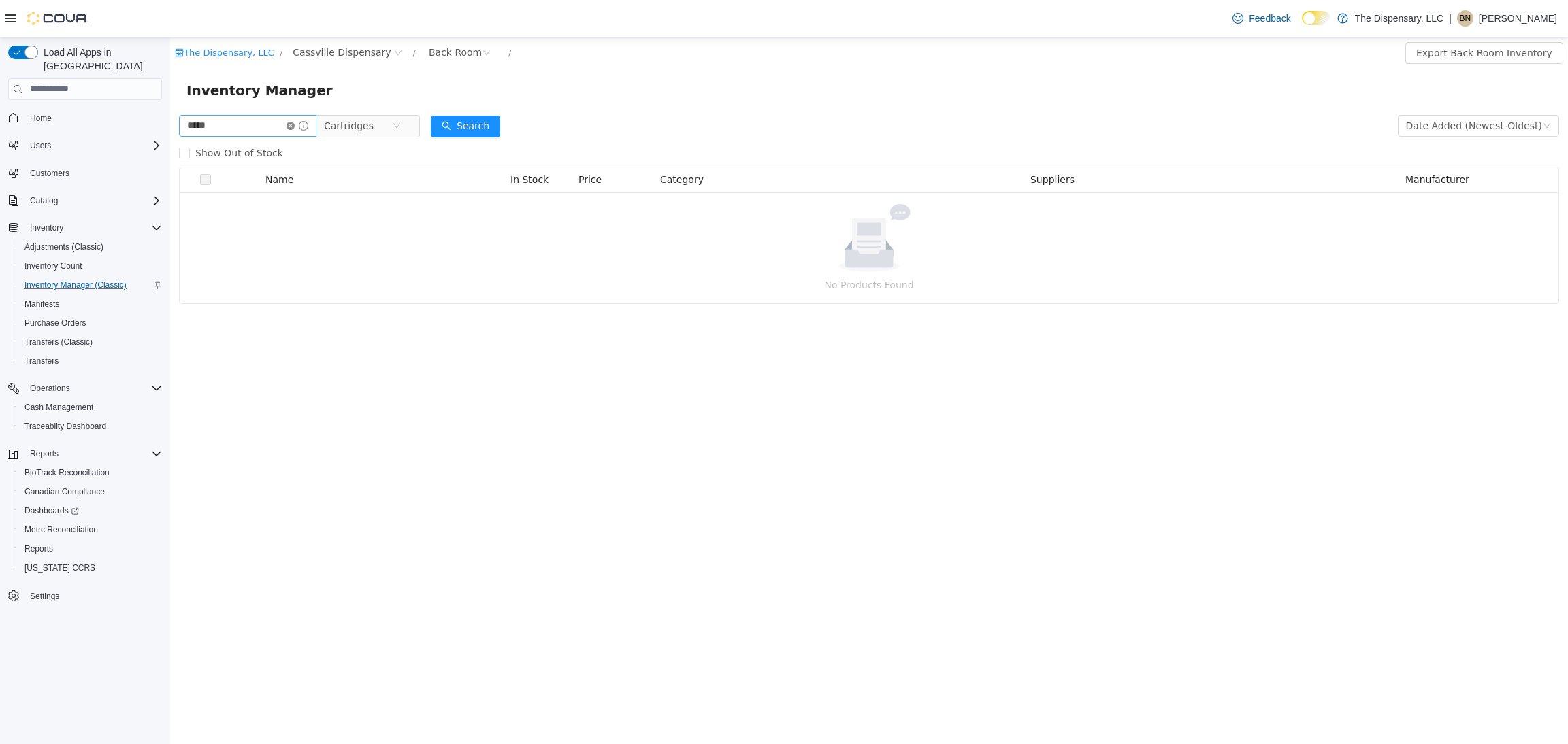
click at [294, 127] on icon "icon: close-circle" at bounding box center [290, 125] width 8 height 8
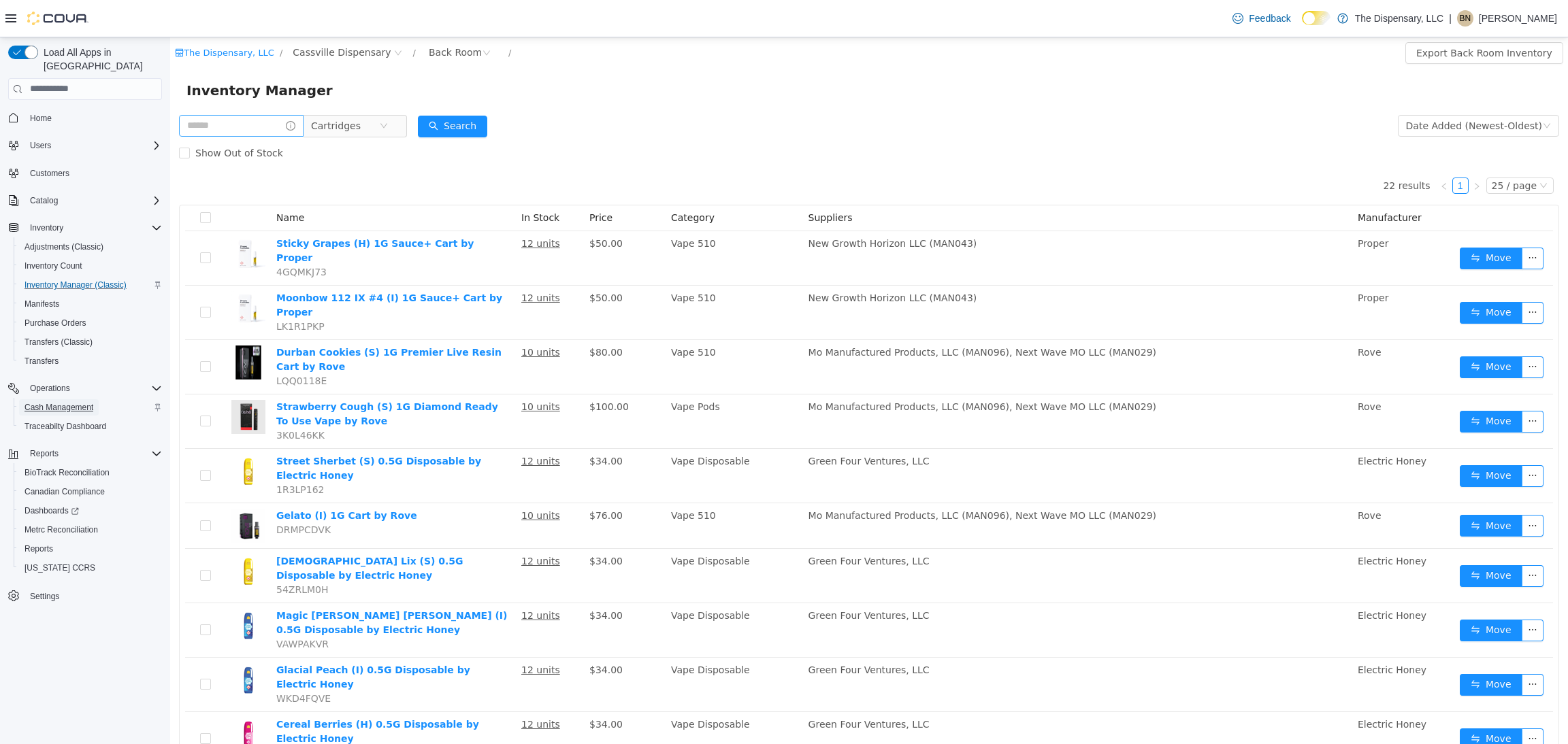
click at [64, 402] on span "Cash Management" at bounding box center [58, 407] width 68 height 11
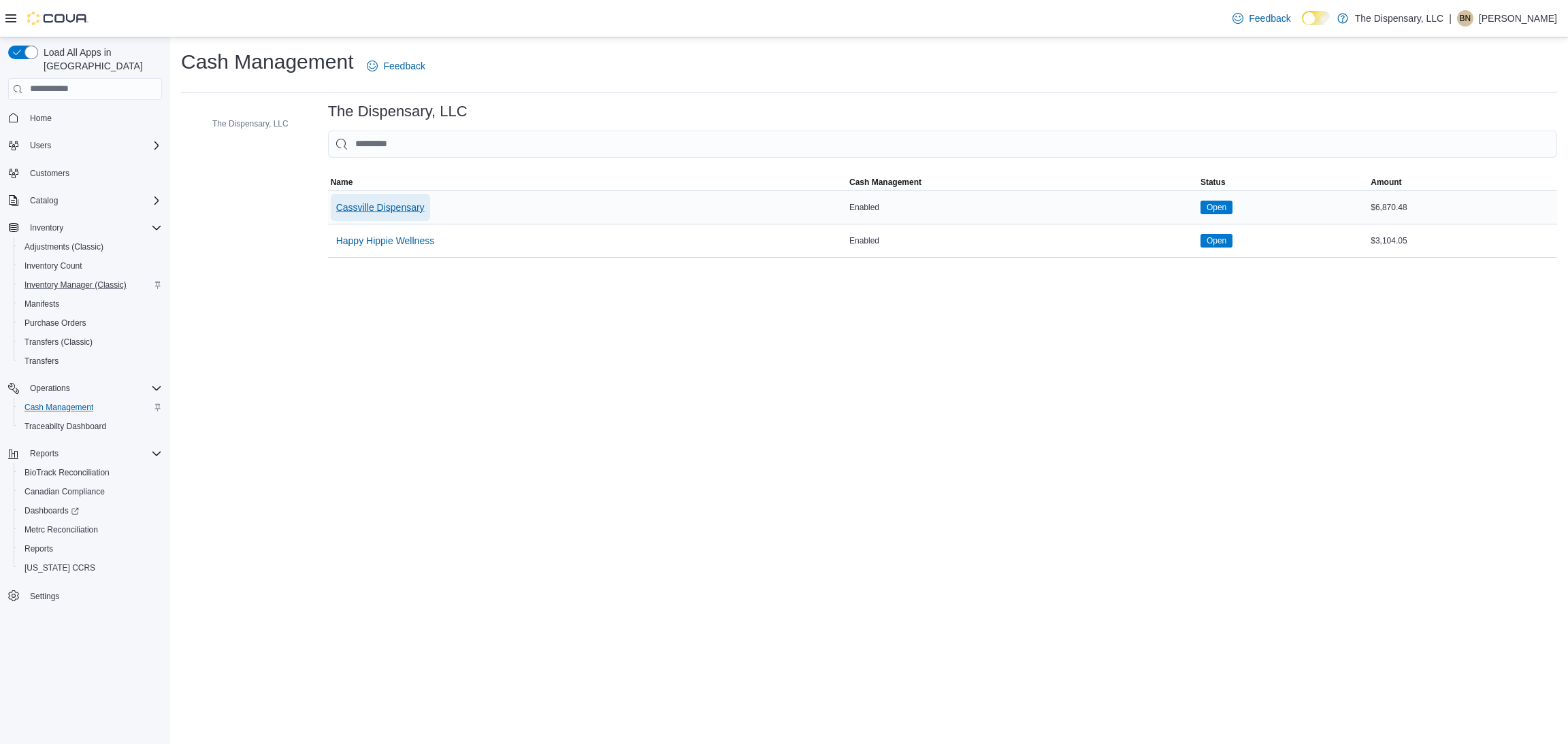
click at [394, 206] on span "Cassville Dispensary" at bounding box center [381, 208] width 88 height 13
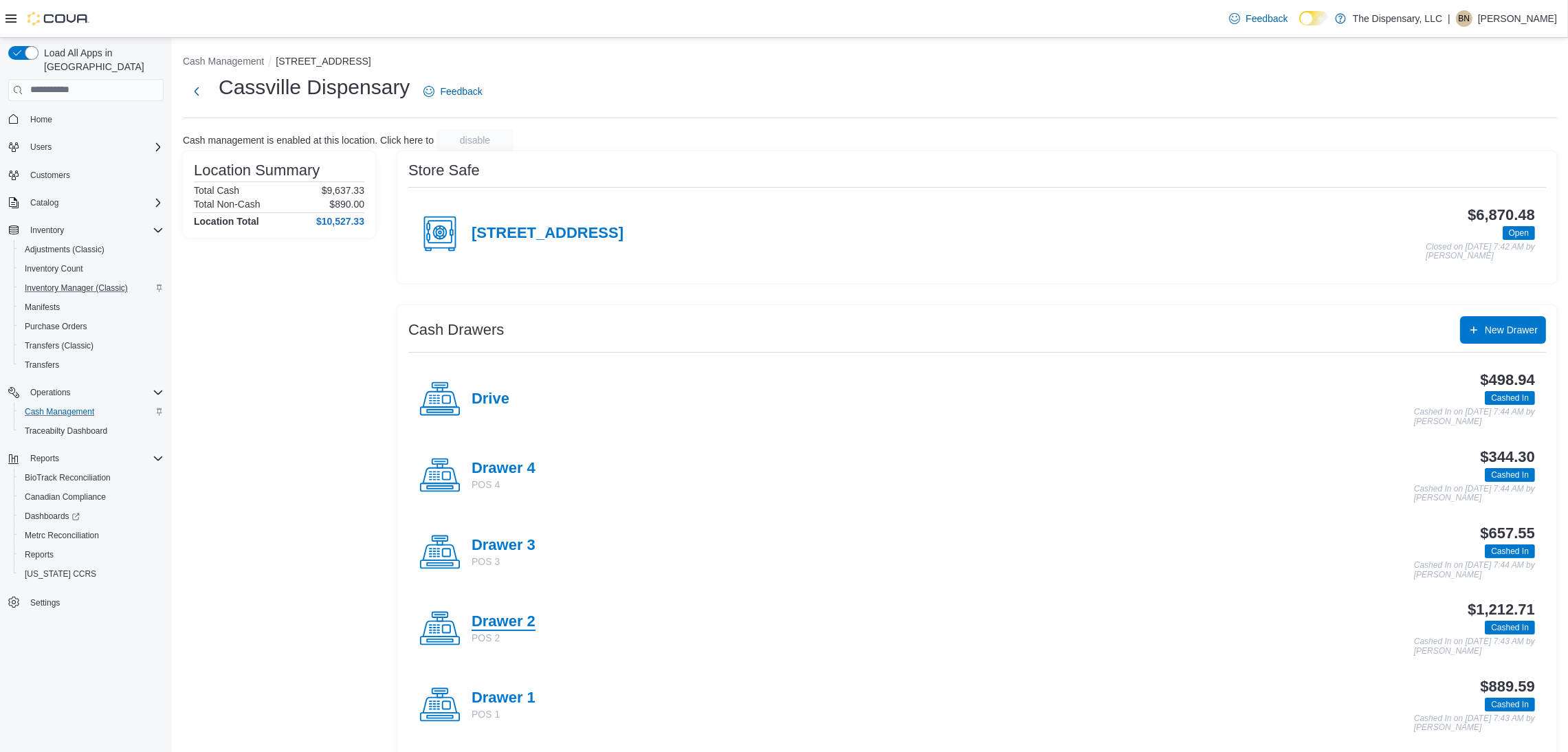
click at [517, 619] on h4 "Drawer 2" at bounding box center [504, 622] width 64 height 17
